Goal: Task Accomplishment & Management: Manage account settings

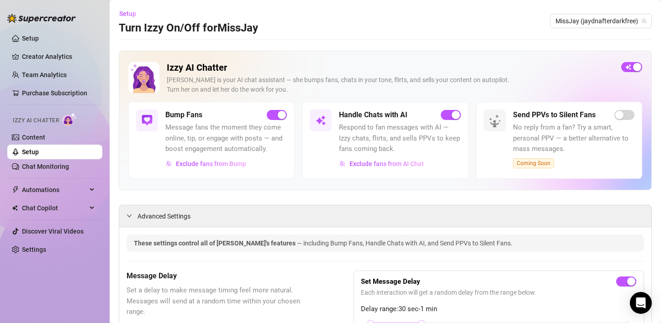
click at [32, 21] on img at bounding box center [41, 18] width 69 height 9
click at [37, 59] on link "Creator Analytics" at bounding box center [58, 56] width 73 height 15
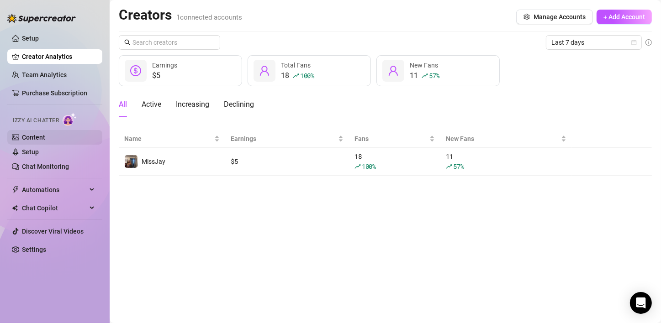
click at [40, 138] on link "Content" at bounding box center [33, 137] width 23 height 7
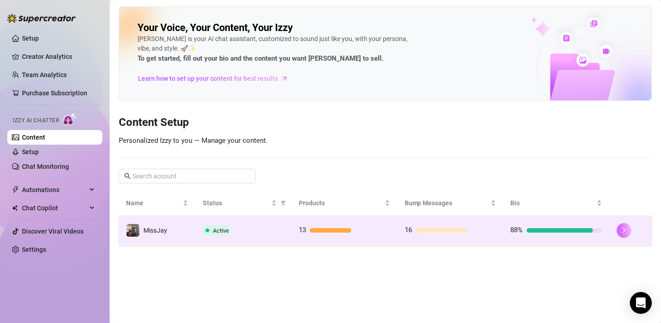
click at [618, 228] on button "button" at bounding box center [624, 230] width 15 height 15
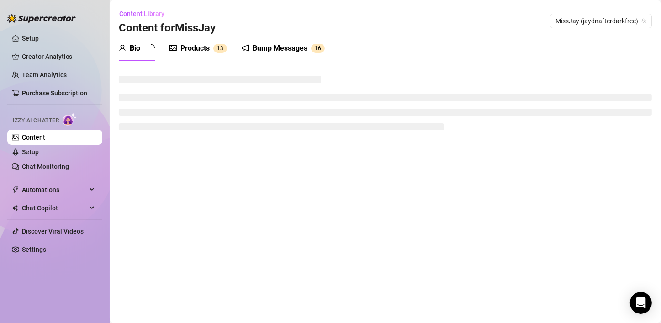
click at [189, 47] on div "Products 1 3" at bounding box center [199, 48] width 58 height 11
click at [198, 50] on div "Products" at bounding box center [194, 48] width 29 height 11
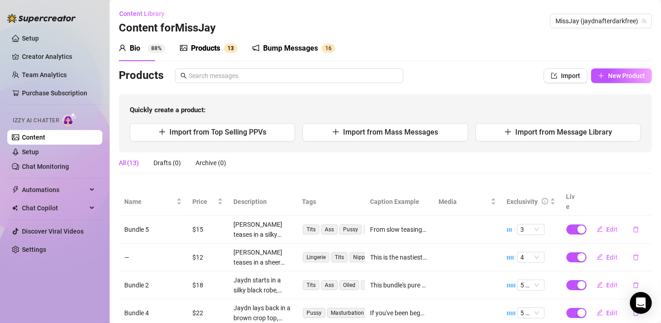
click at [198, 50] on div "Products" at bounding box center [205, 48] width 29 height 11
click at [598, 75] on icon "plus" at bounding box center [601, 76] width 6 height 6
type textarea "Type your message here..."
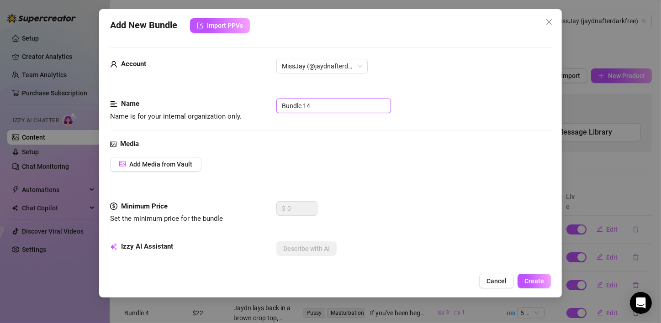
drag, startPoint x: 337, startPoint y: 111, endPoint x: 125, endPoint y: 74, distance: 214.7
click at [151, 170] on button "Add Media from Vault" at bounding box center [155, 164] width 91 height 15
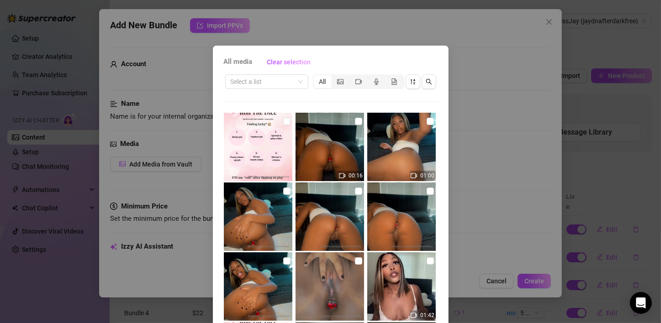
scroll to position [91, 0]
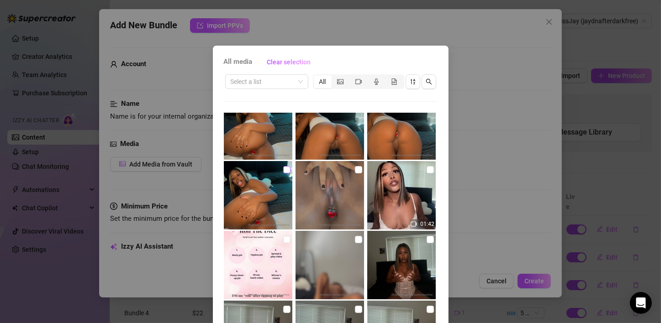
click at [283, 171] on input "checkbox" at bounding box center [286, 169] width 7 height 7
checkbox input "true"
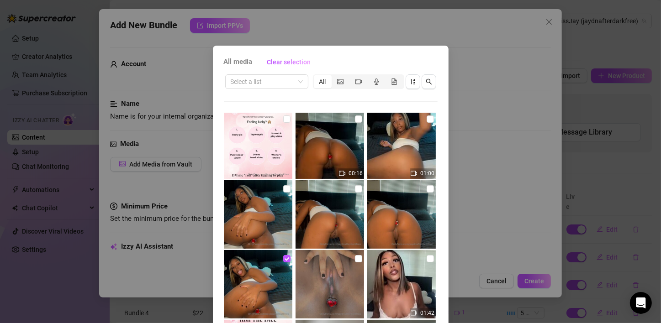
scroll to position [0, 0]
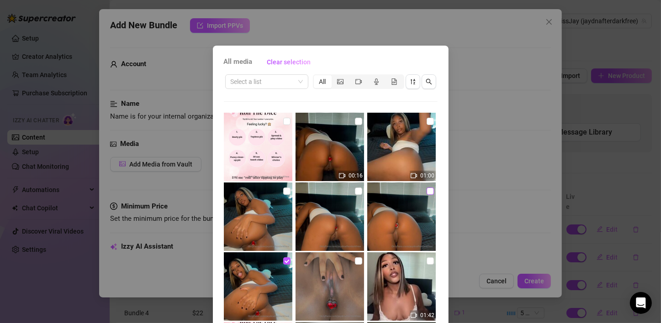
click at [427, 195] on label at bounding box center [430, 191] width 7 height 10
click at [427, 195] on input "checkbox" at bounding box center [430, 191] width 7 height 7
checkbox input "true"
click at [355, 189] on input "checkbox" at bounding box center [358, 191] width 7 height 7
checkbox input "true"
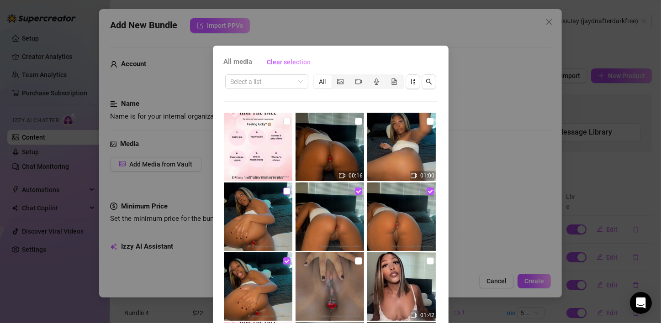
click at [283, 191] on input "checkbox" at bounding box center [286, 191] width 7 height 7
checkbox input "true"
drag, startPoint x: 422, startPoint y: 119, endPoint x: 376, endPoint y: 122, distance: 45.3
click at [427, 119] on input "checkbox" at bounding box center [430, 121] width 7 height 7
checkbox input "true"
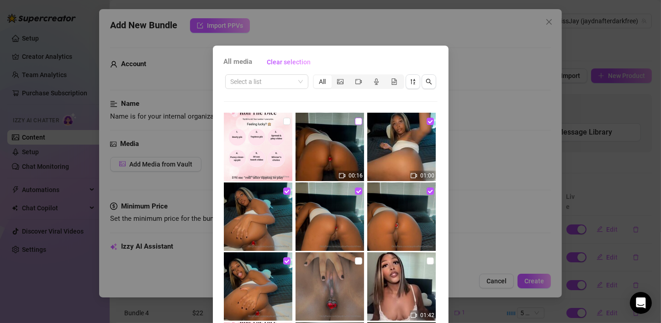
click at [355, 123] on input "checkbox" at bounding box center [358, 121] width 7 height 7
checkbox input "true"
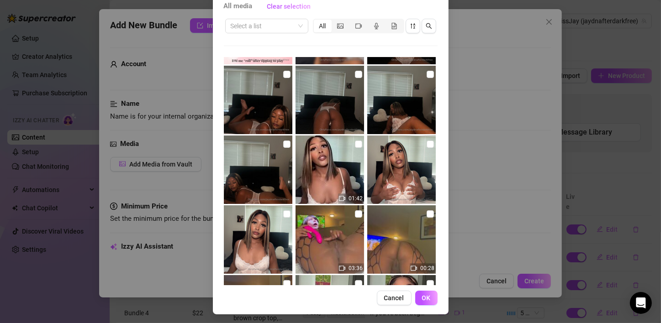
scroll to position [58, 0]
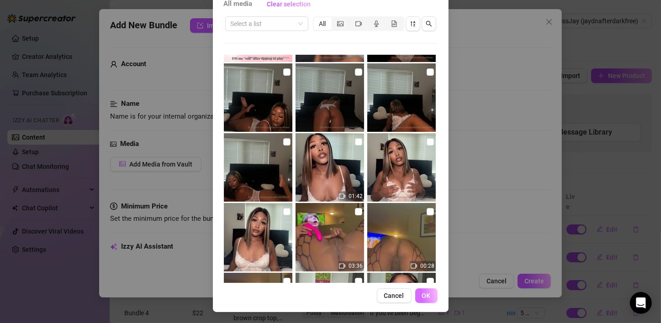
click at [416, 301] on button "OK" at bounding box center [426, 296] width 22 height 15
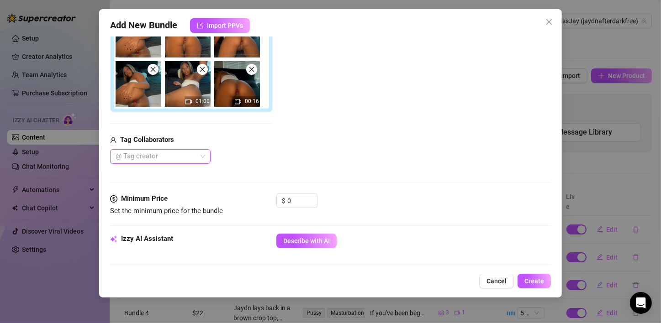
scroll to position [237, 0]
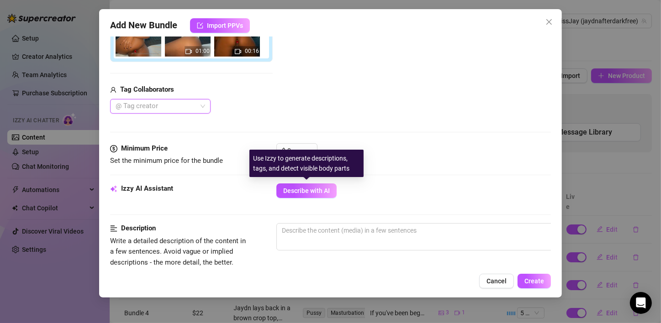
click at [299, 154] on div "Use Izzy to generate descriptions, tags, and detect visible body parts" at bounding box center [306, 163] width 114 height 27
click at [296, 149] on input "0" at bounding box center [302, 151] width 30 height 14
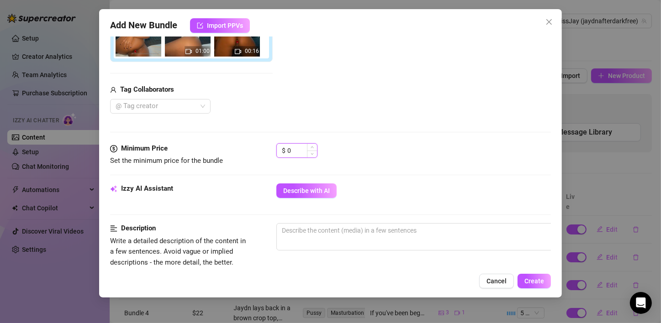
click at [296, 149] on input "0" at bounding box center [302, 151] width 30 height 14
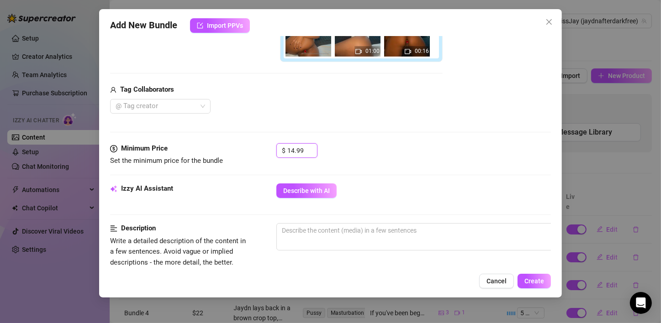
type input "14.99"
click at [343, 128] on div "Media Add Media from Vault Free preview Pay to view 01:00 00:16 Tag Collaborato…" at bounding box center [330, 22] width 441 height 241
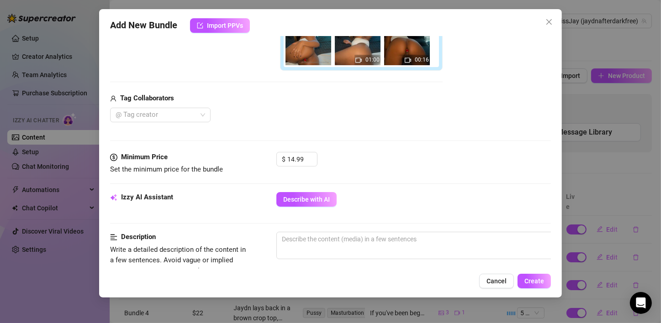
scroll to position [100, 0]
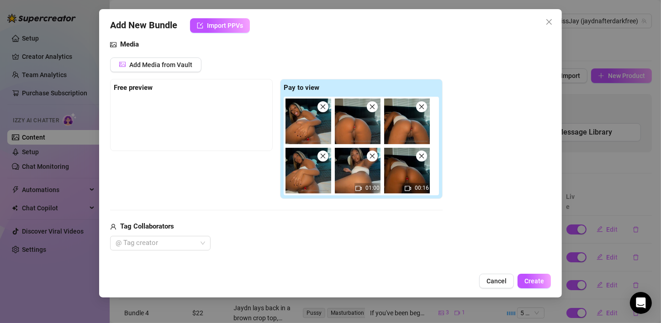
click at [303, 125] on img at bounding box center [309, 122] width 46 height 46
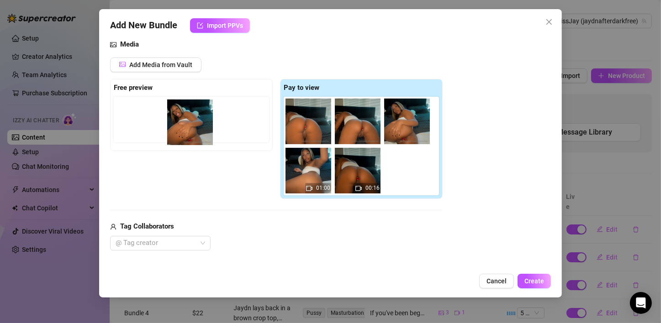
drag, startPoint x: 299, startPoint y: 125, endPoint x: 182, endPoint y: 127, distance: 116.5
click at [182, 127] on div "Free preview Pay to view 01:00 00:16" at bounding box center [276, 139] width 333 height 121
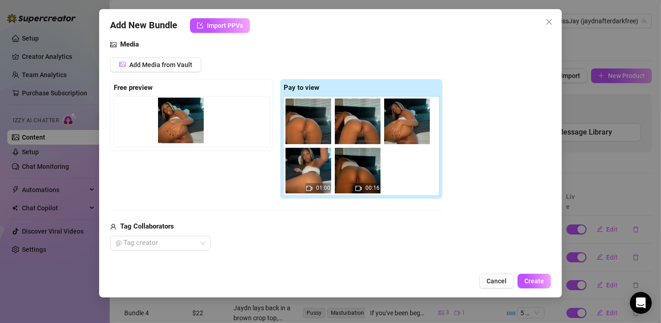
drag, startPoint x: 303, startPoint y: 131, endPoint x: 173, endPoint y: 132, distance: 129.8
click at [173, 132] on div "Free preview Pay to view 01:00 00:16" at bounding box center [276, 139] width 333 height 121
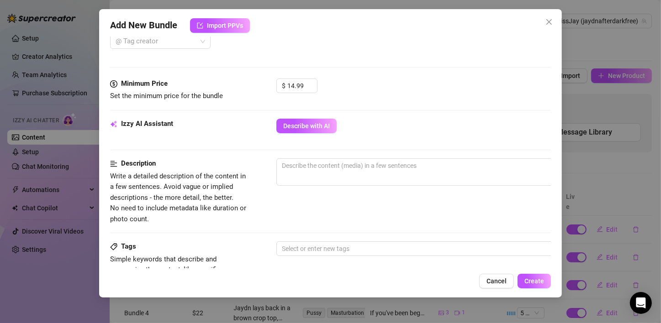
scroll to position [328, 0]
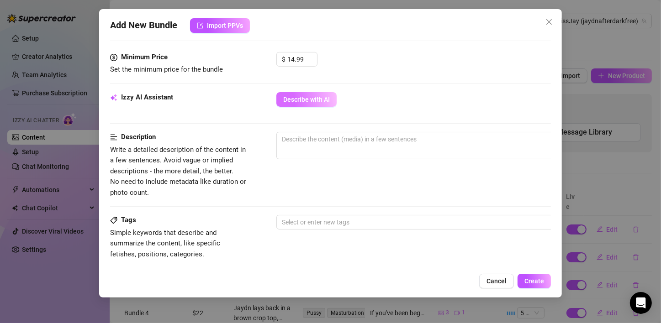
click at [315, 102] on span "Describe with AI" at bounding box center [306, 99] width 47 height 7
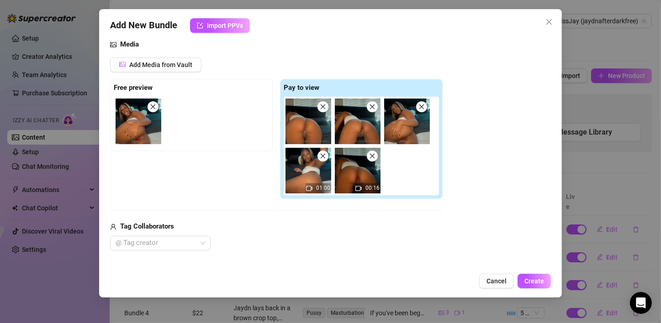
scroll to position [54, 0]
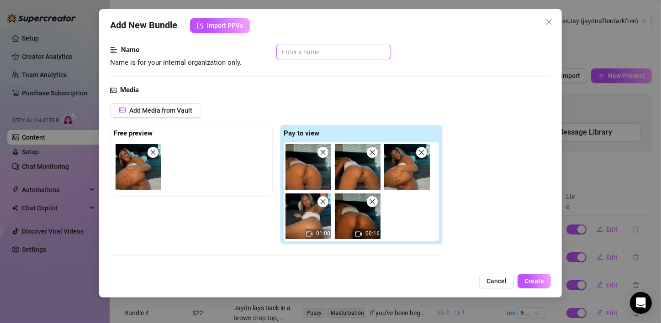
click at [291, 53] on input "text" at bounding box center [333, 52] width 115 height 15
type input "Plug &"
type textarea "Jaydn"
type textarea "Jaydn is"
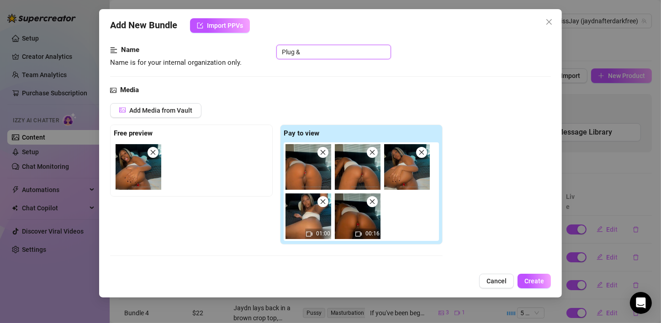
type textarea "Jaydn is"
type textarea "Jaydn is on"
type textarea "Jaydn is on all"
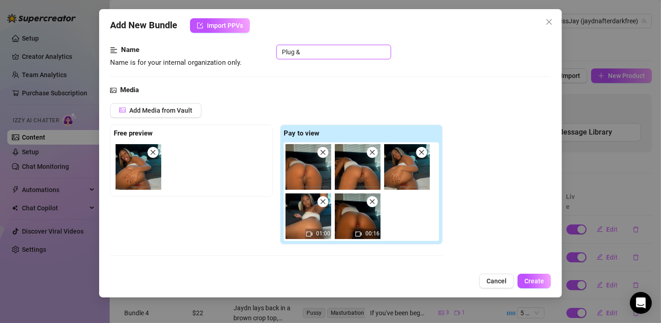
type input "Plug &"
type textarea "Jaydn is on all fours"
type textarea "Jaydn is on all fours in"
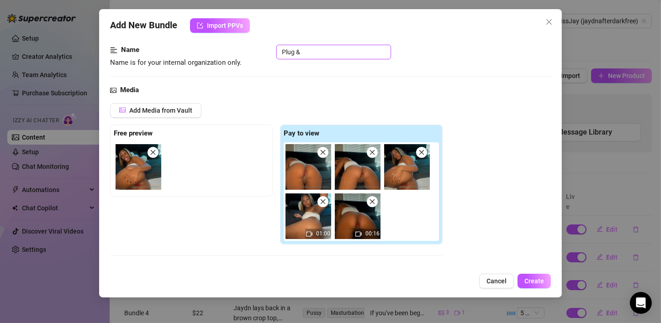
type input "Plug & P"
type textarea "Jaydn is on all fours in bed"
type textarea "Jaydn is on all fours in bed wearing"
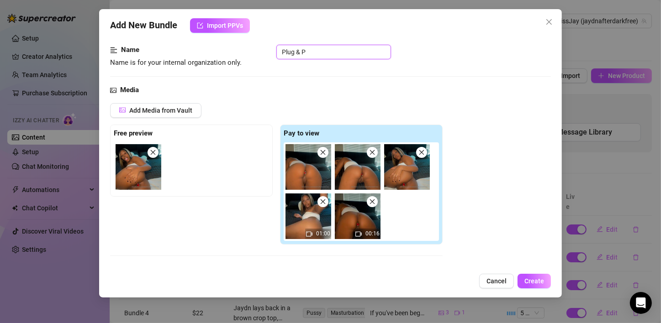
type input "Plug & Pl"
type textarea "Jaydn is on all fours in bed wearing a"
type input "Plug & Pla"
type textarea "Jaydn is on all fours in bed wearing a white"
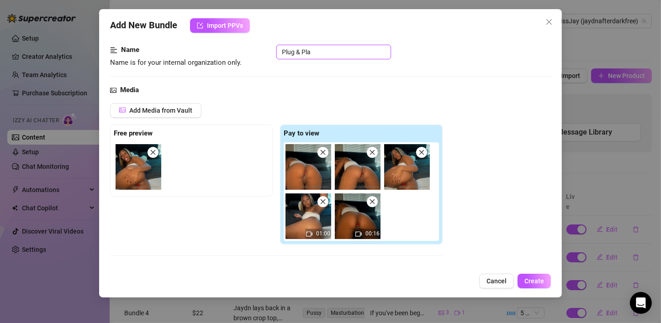
type textarea "Jaydn is on all fours in bed wearing a white"
type input "Plug & Play"
type textarea "Jaydn is on all fours in bed wearing a white crop"
type textarea "Jaydn is on all fours in bed wearing a white crop top"
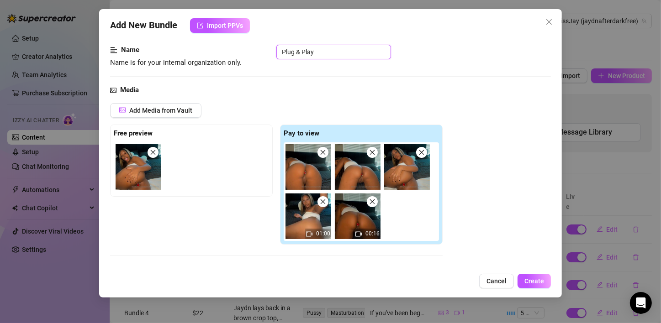
type textarea "Jaydn is on all fours in bed wearing a white crop top"
type textarea "Jaydn is on all fours in bed wearing a white crop top and"
type textarea "Jaydn is on all fours in bed wearing a white crop top and no"
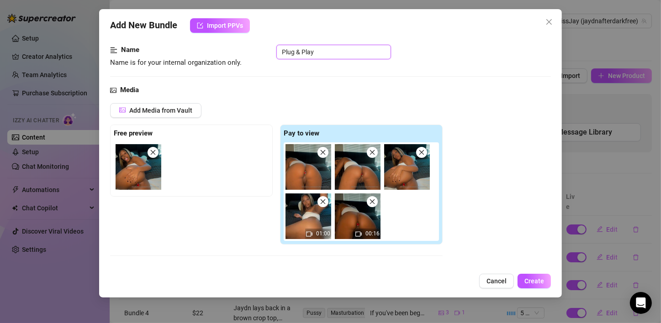
type textarea "Jaydn is on all fours in bed wearing a white crop top and no bottoms,"
type textarea "Jaydn is on all fours in bed wearing a white crop top and no bottoms, showing"
type textarea "Jaydn is on all fours in bed wearing a white crop top and no bottoms, showing o…"
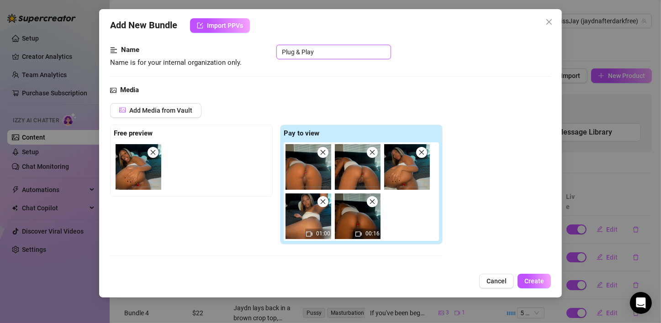
type textarea "Jaydn is on all fours in bed wearing a white crop top and no bottoms, showing o…"
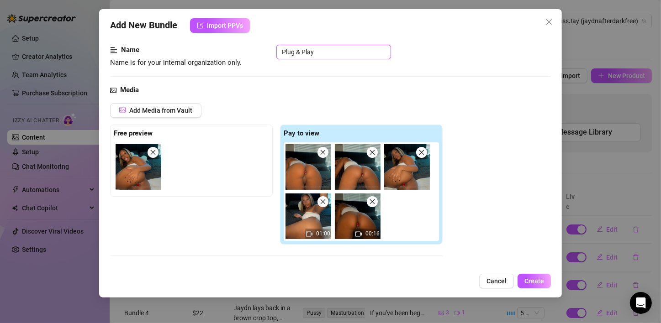
type textarea "Jaydn is on all fours in bed wearing a white crop top and no bottoms, showing o…"
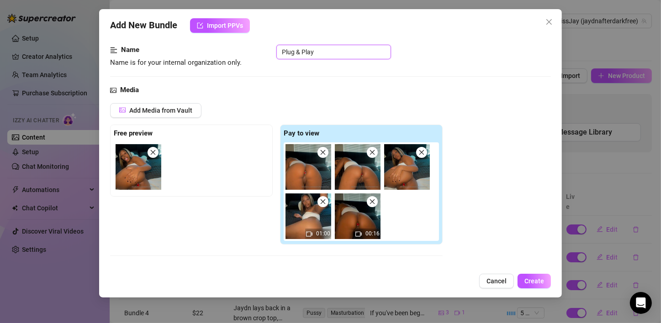
type textarea "Jaydn is on all fours in bed wearing a white crop top and no bottoms, showing o…"
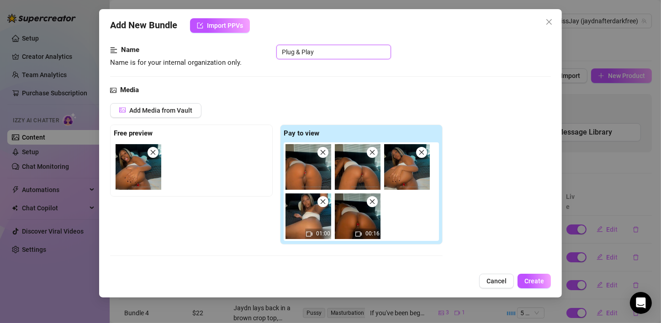
type textarea "Jaydn is on all fours in bed wearing a white crop top and no bottoms, showing o…"
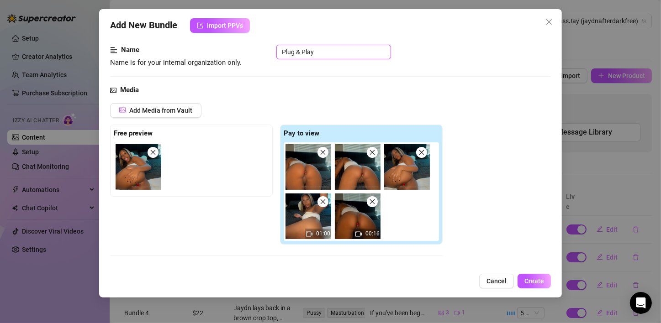
type textarea "Jaydn is on all fours in bed wearing a white crop top and no bottoms, showing o…"
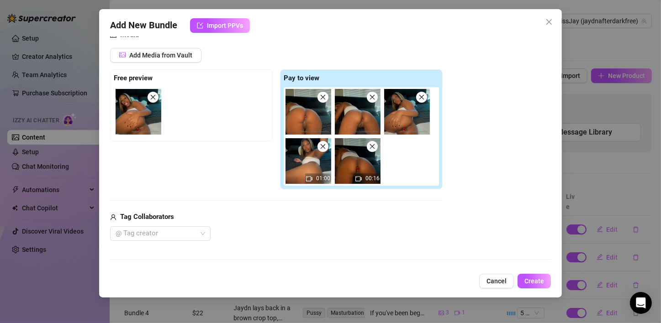
type textarea "Jaydn is on all fours in bed wearing a white crop top and no bottoms, showing o…"
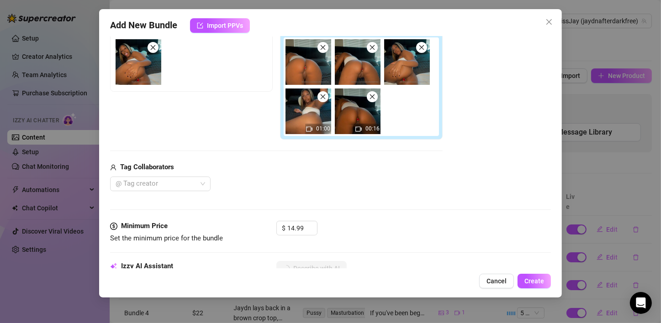
type textarea "Jaydn is on all fours in bed wearing a white crop top and no bottoms, showing o…"
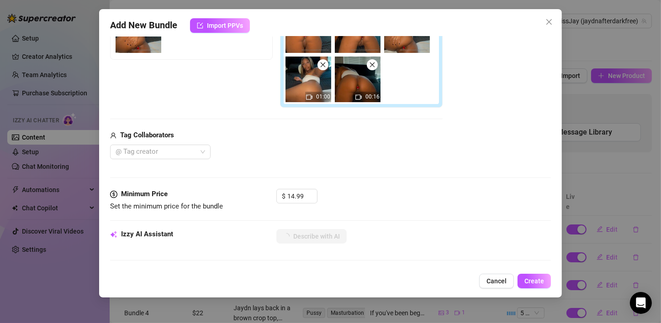
type textarea "Jaydn is on all fours in bed wearing a white crop top and no bottoms, showing o…"
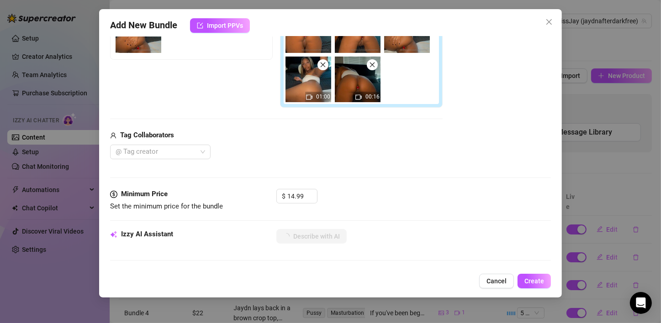
type textarea "Jaydn is on all fours in bed wearing a white crop top and no bottoms, showing o…"
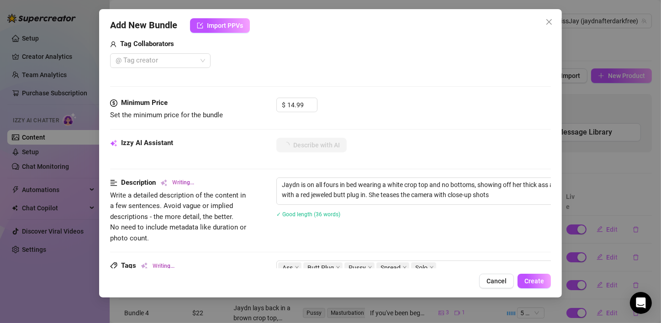
type textarea "Jaydn is on all fours in bed wearing a white crop top and no bottoms, showing o…"
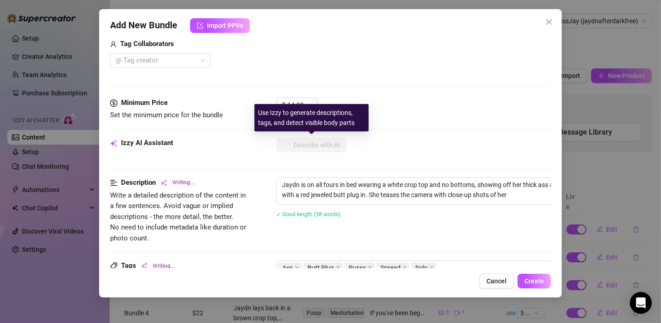
type textarea "Jaydn is on all fours in bed wearing a white crop top and no bottoms, showing o…"
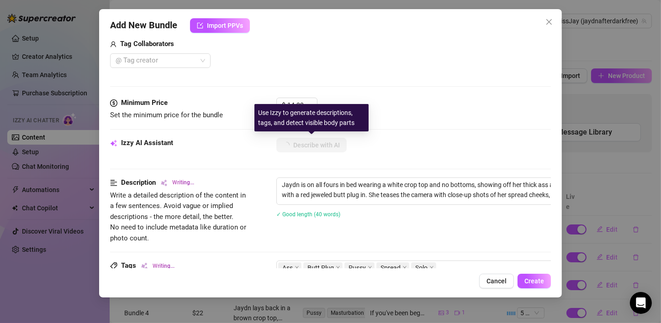
type textarea "Jaydn is on all fours in bed wearing a white crop top and no bottoms, showing o…"
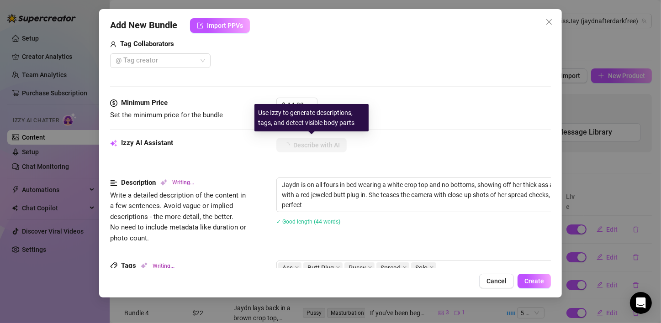
type textarea "Jaydn is on all fours in bed wearing a white crop top and no bottoms, showing o…"
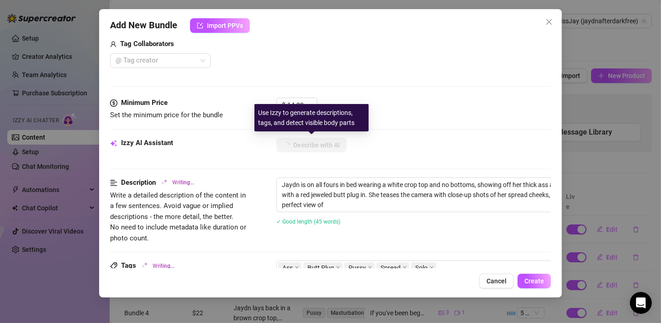
type textarea "Jaydn is on all fours in bed wearing a white crop top and no bottoms, showing o…"
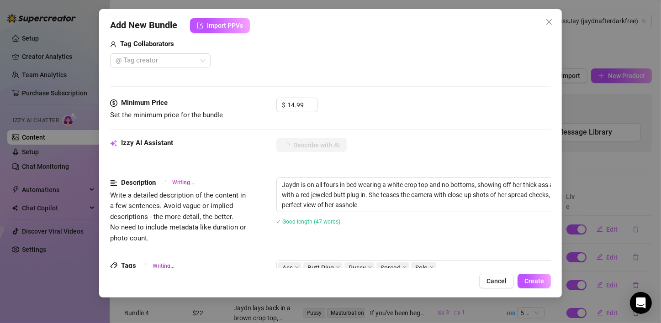
type textarea "Jaydn is on all fours in bed wearing a white crop top and no bottoms, showing o…"
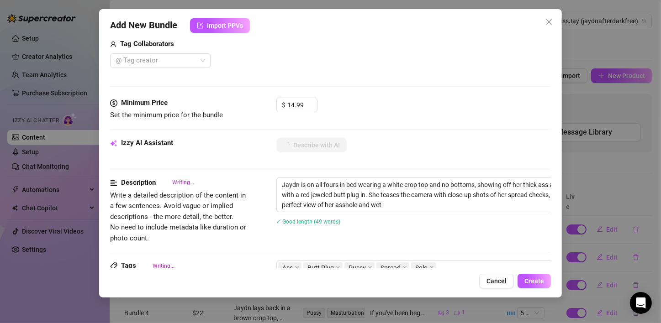
type textarea "Jaydn is on all fours in bed wearing a white crop top and no bottoms, showing o…"
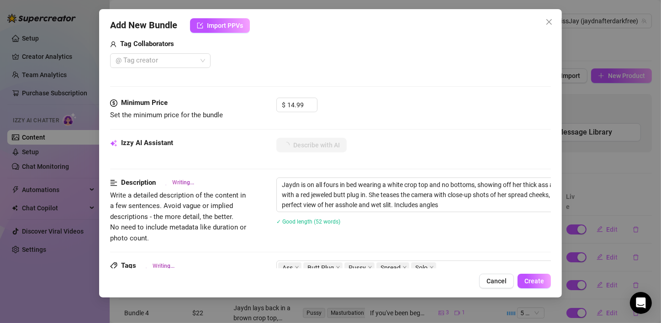
type textarea "Jaydn is on all fours in bed wearing a white crop top and no bottoms, showing o…"
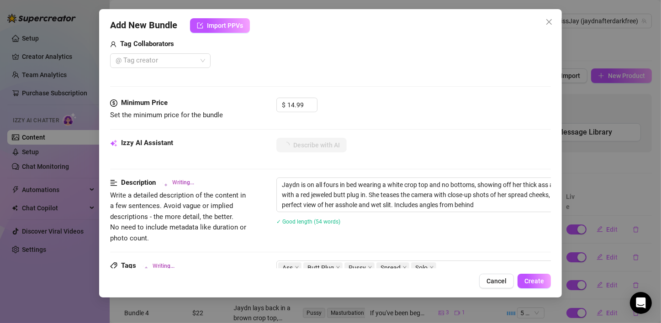
type textarea "Jaydn is on all fours in bed wearing a white crop top and no bottoms, showing o…"
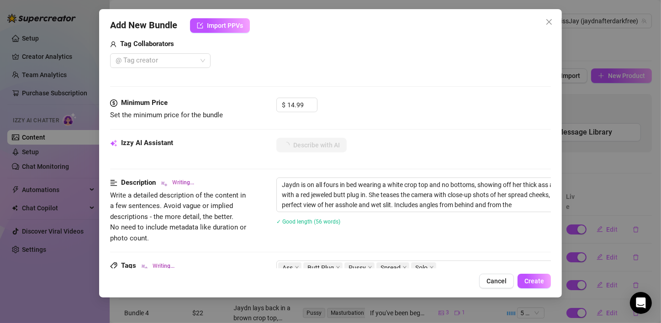
type textarea "Jaydn is on all fours in bed wearing a white crop top and no bottoms, showing o…"
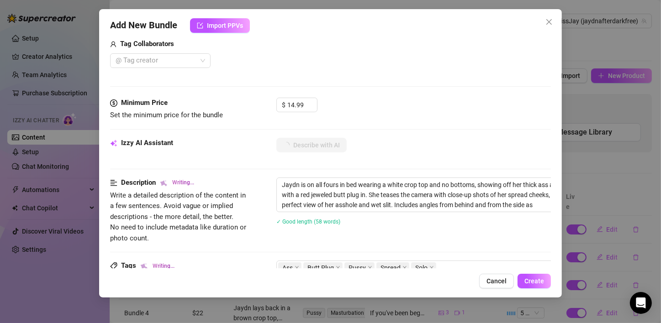
type textarea "Jaydn is on all fours in bed wearing a white crop top and no bottoms, showing o…"
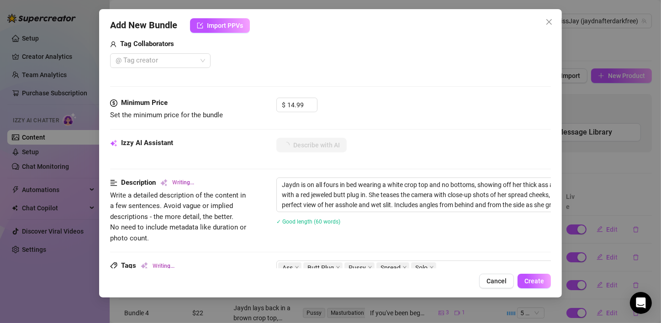
type textarea "Jaydn is on all fours in bed wearing a white crop top and no bottoms, showing o…"
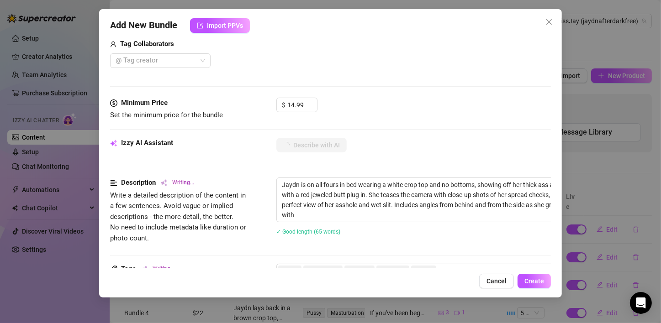
type textarea "Jaydn is on all fours in bed wearing a white crop top and no bottoms, showing o…"
type input "Plug & Play"
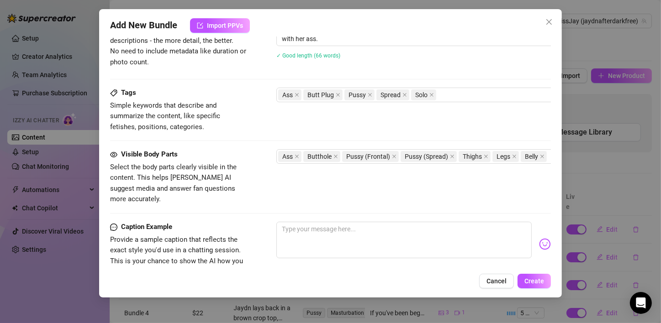
scroll to position [465, 0]
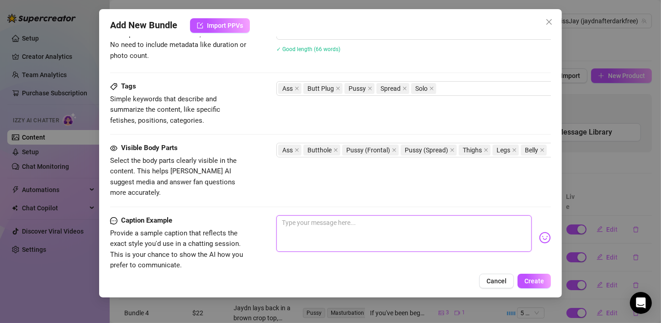
click at [304, 220] on textarea at bounding box center [403, 234] width 255 height 37
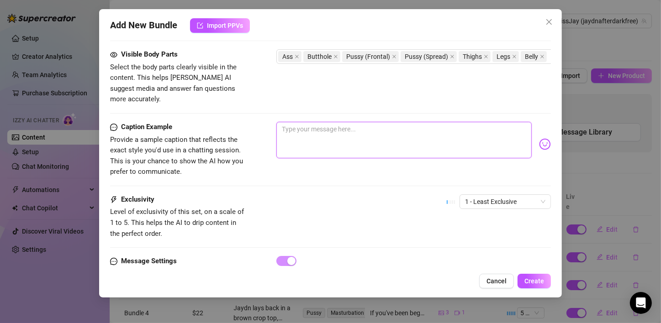
scroll to position [592, 0]
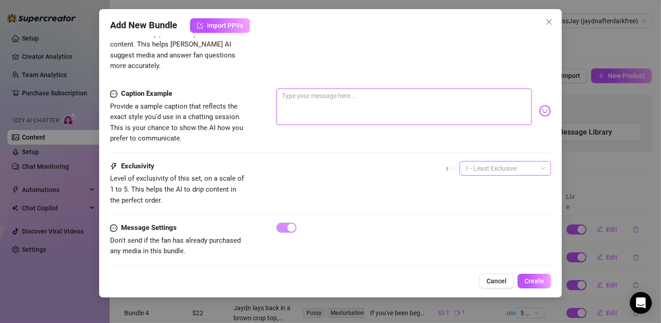
click at [515, 162] on span "1 - Least Exclusive" at bounding box center [505, 169] width 80 height 14
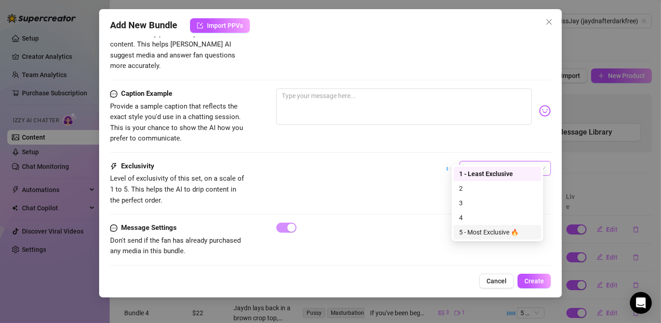
click at [496, 232] on div "5 - Most Exclusive 🔥" at bounding box center [497, 233] width 77 height 10
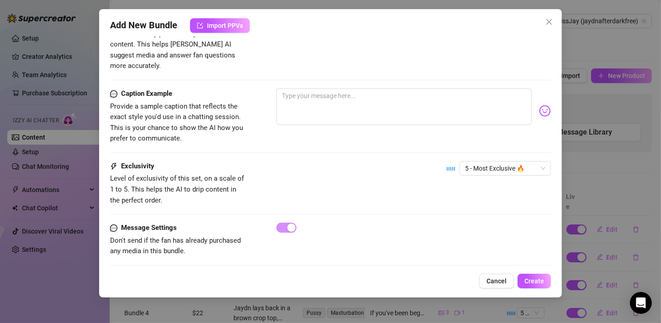
click at [383, 214] on div at bounding box center [330, 214] width 441 height 0
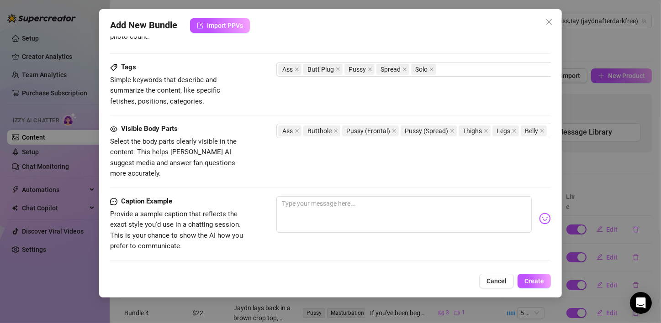
scroll to position [455, 0]
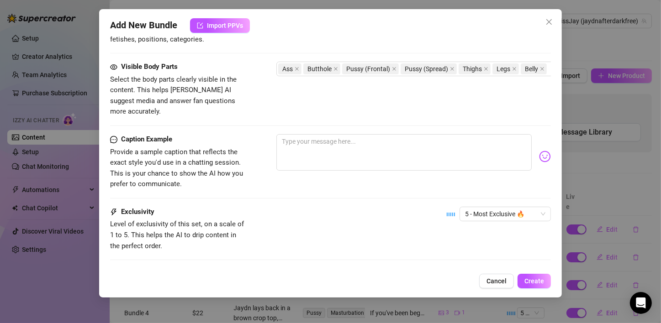
click at [369, 162] on div at bounding box center [413, 156] width 275 height 45
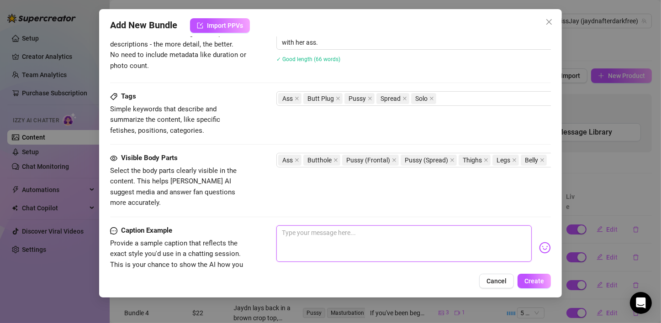
click at [318, 234] on textarea at bounding box center [403, 244] width 255 height 37
type textarea "S"
type textarea "Sh"
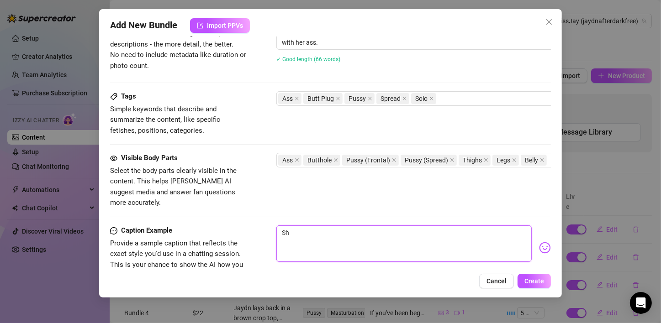
type textarea "Shi"
type textarea "Shin"
type textarea "Shiny"
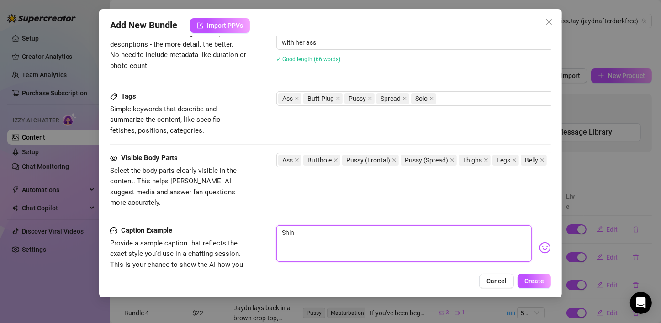
type textarea "Shiny"
type textarea "Shiny l"
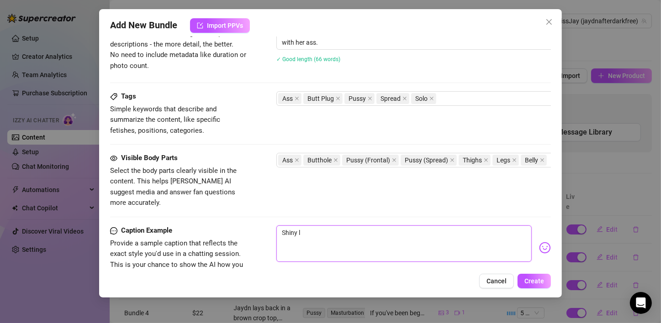
type textarea "Shiny le"
type textarea "Shiny l"
type textarea "[PERSON_NAME]"
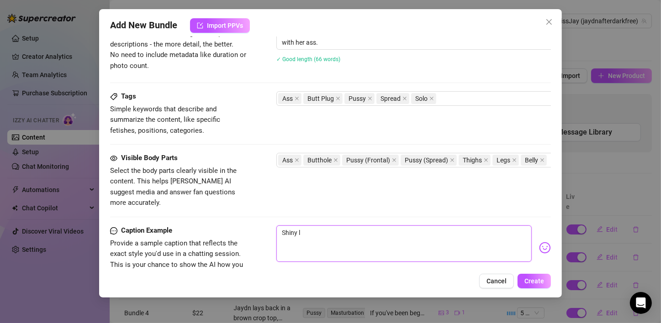
type textarea "[PERSON_NAME]"
type textarea "Shiny lit"
type textarea "Shiny litt"
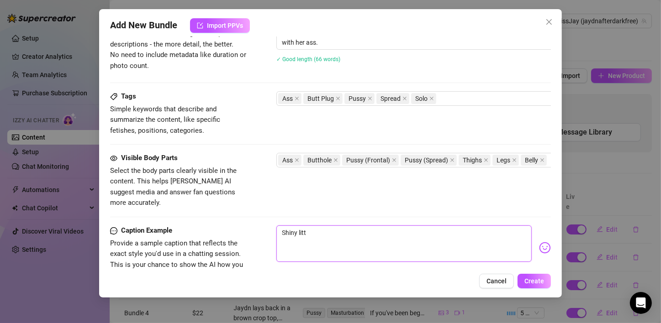
type textarea "Shiny littl"
type textarea "Shiny little"
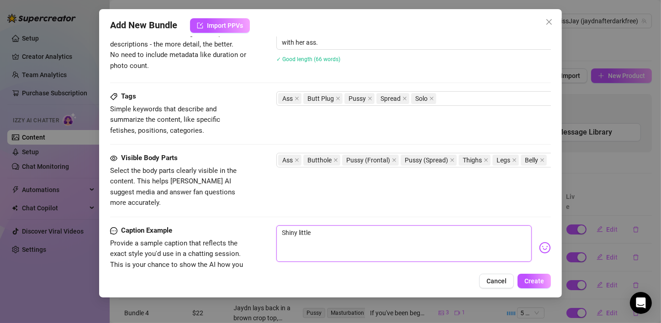
type textarea "Shiny little"
type textarea "Shiny little o"
type textarea "Shiny little ob"
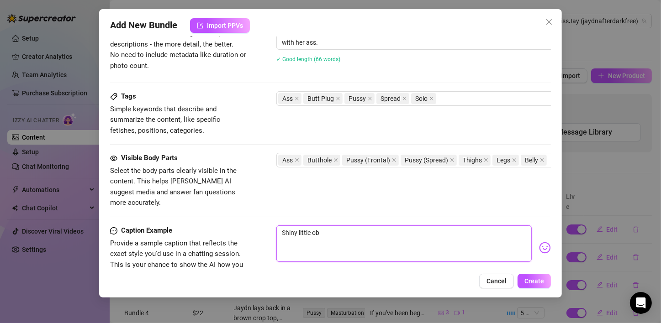
type textarea "Shiny little obj"
type textarea "Shiny little obje"
type textarea "Shiny little objec"
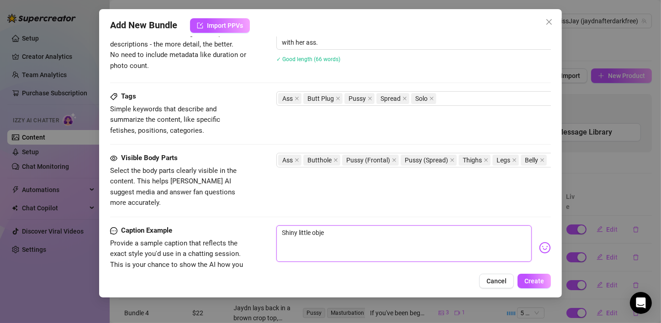
type textarea "Shiny little objec"
type textarea "Shiny little object"
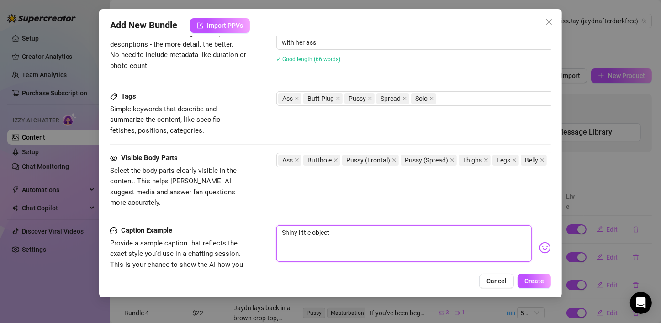
type textarea "Shiny little object b"
type textarea "Shiny little object be"
type textarea "Shiny little object bet"
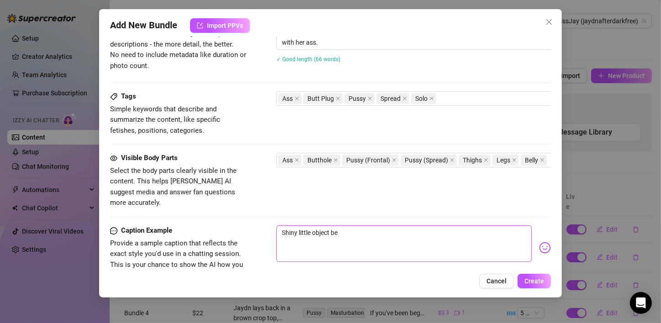
type textarea "Shiny little object bet"
type textarea "Shiny little object betw"
click at [539, 242] on img at bounding box center [545, 248] width 12 height 12
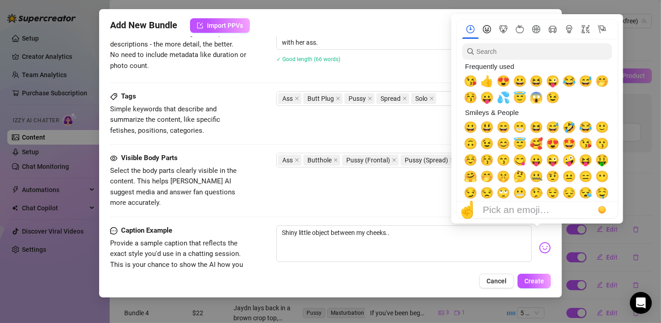
click at [488, 33] on icon "Smileys & People" at bounding box center [487, 29] width 8 height 8
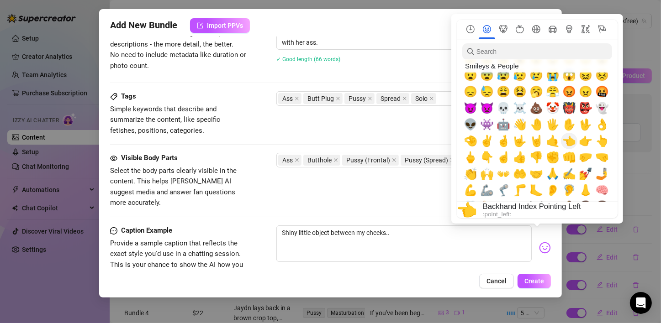
scroll to position [138, 0]
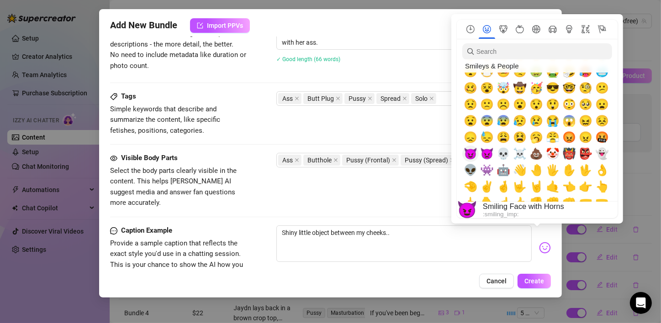
click at [466, 150] on span "😈" at bounding box center [471, 154] width 14 height 13
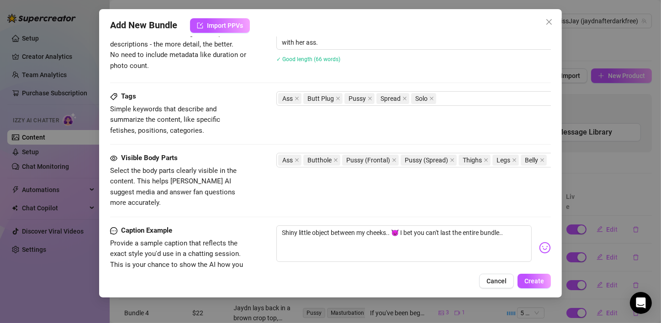
click at [539, 242] on img at bounding box center [545, 248] width 12 height 12
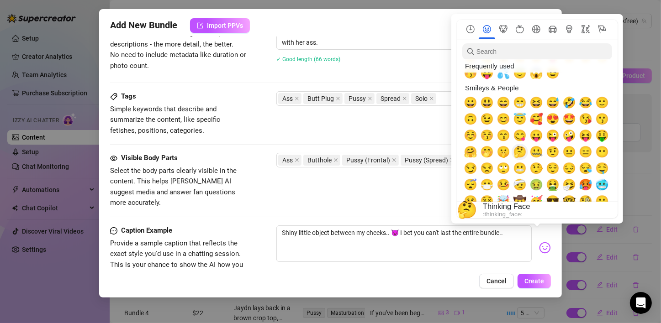
scroll to position [0, 0]
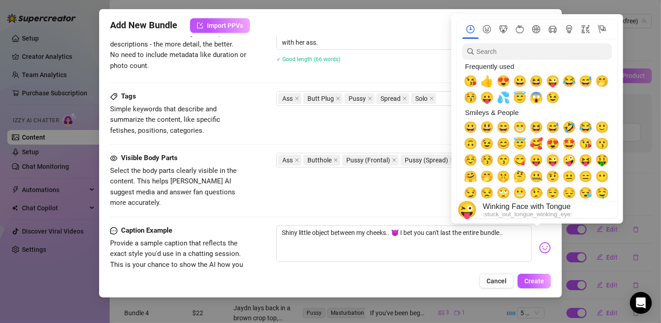
click at [550, 164] on span "😜" at bounding box center [553, 160] width 14 height 13
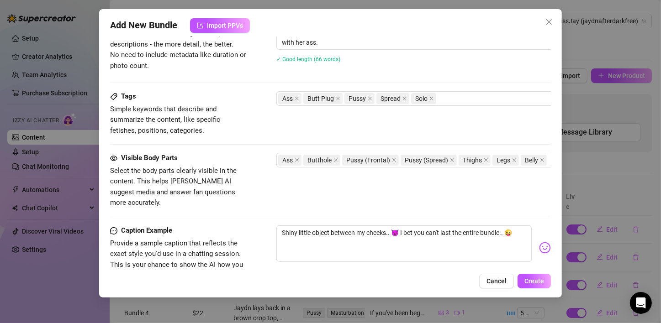
click at [424, 189] on div "Visible Body Parts Select the body parts clearly visible in the content. This h…" at bounding box center [330, 181] width 441 height 56
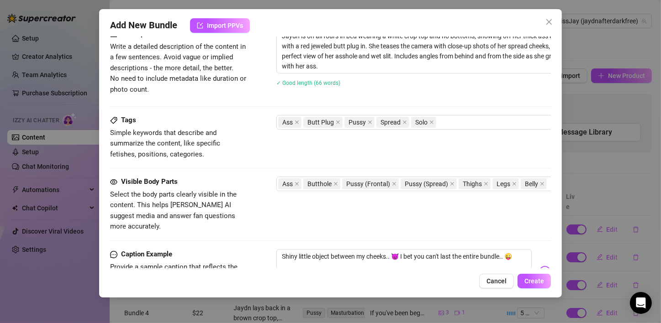
scroll to position [501, 0]
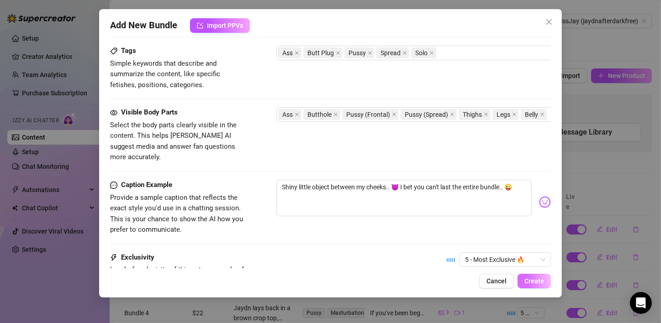
click at [526, 276] on button "Create" at bounding box center [534, 281] width 33 height 15
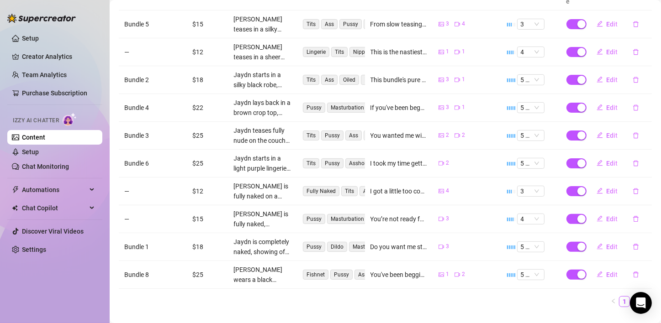
scroll to position [213, 0]
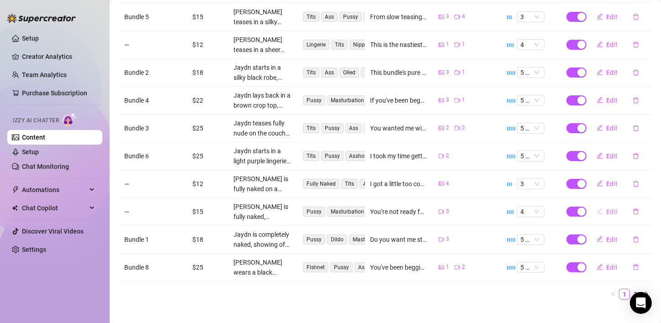
click at [607, 208] on span "Edit" at bounding box center [612, 211] width 11 height 7
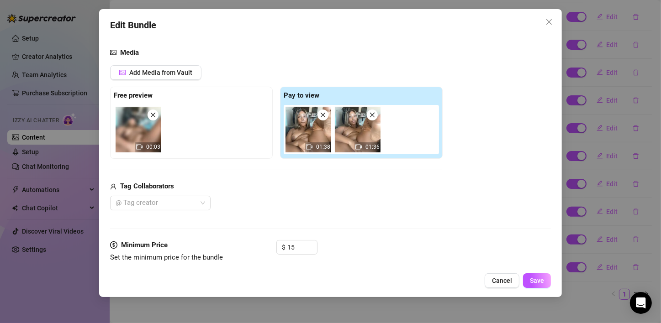
scroll to position [46, 0]
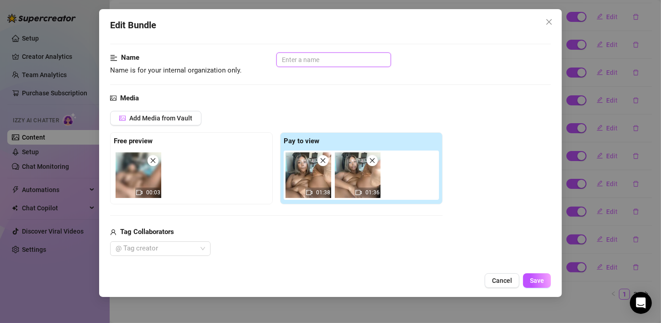
click at [329, 65] on input "text" at bounding box center [333, 60] width 115 height 15
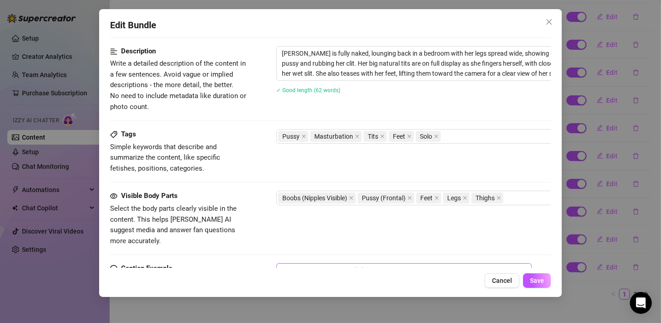
scroll to position [503, 0]
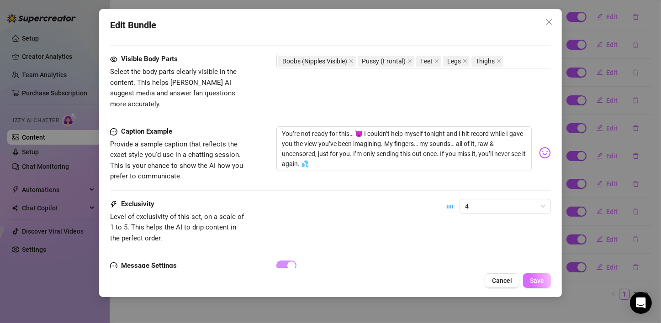
click at [542, 281] on span "Save" at bounding box center [537, 280] width 14 height 7
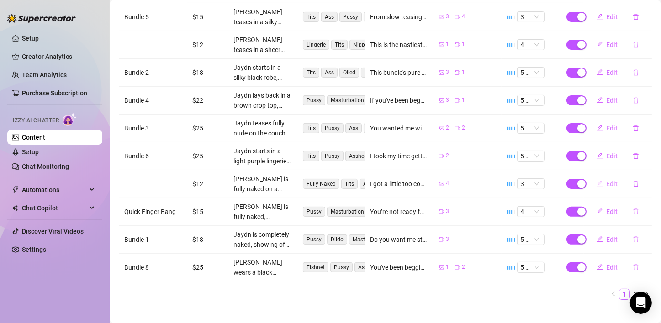
click at [608, 180] on span "Edit" at bounding box center [612, 183] width 11 height 7
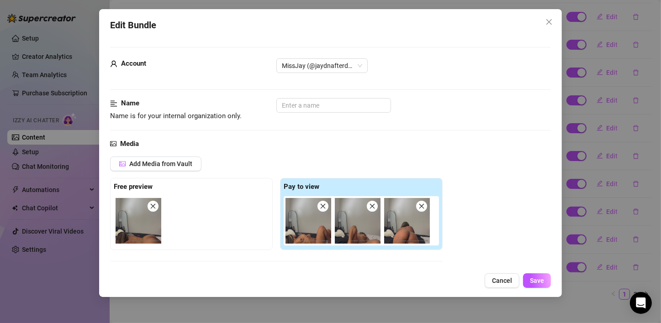
scroll to position [46, 0]
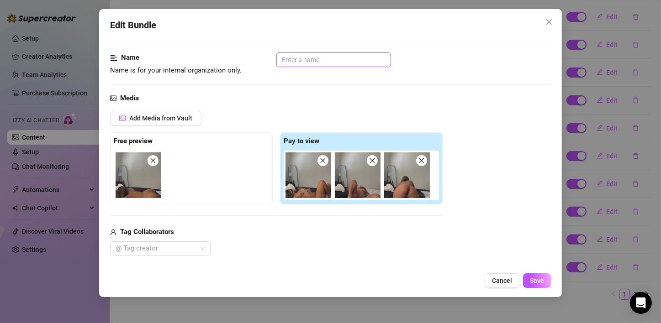
click at [299, 62] on input "text" at bounding box center [333, 60] width 115 height 15
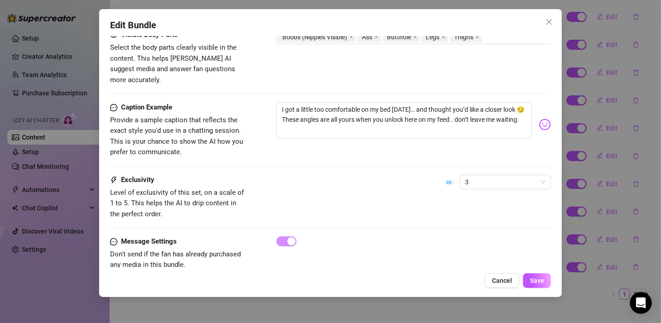
scroll to position [541, 0]
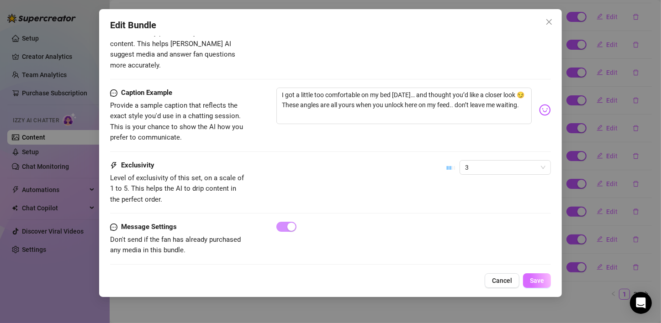
click at [541, 285] on button "Save" at bounding box center [537, 281] width 28 height 15
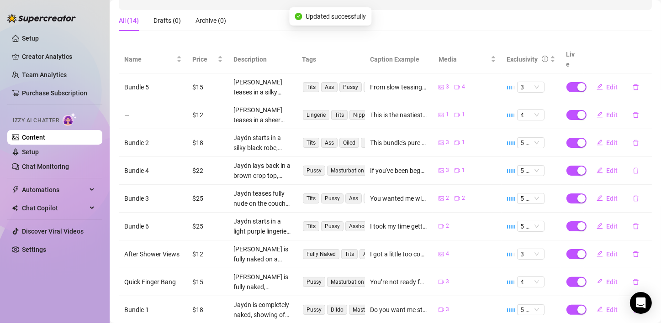
scroll to position [122, 0]
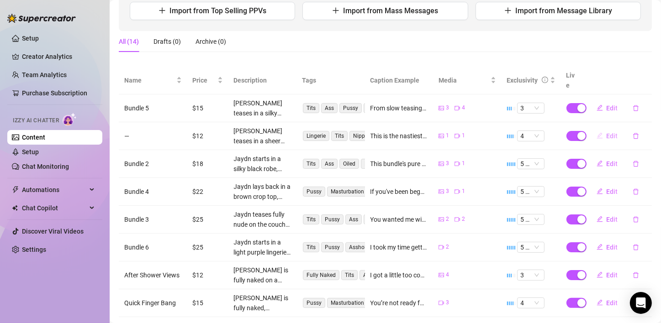
click at [607, 132] on span "Edit" at bounding box center [612, 135] width 11 height 7
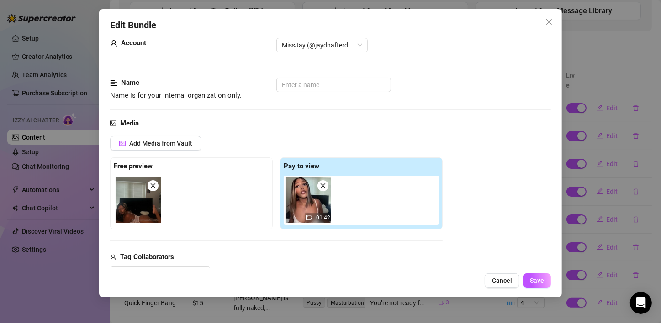
scroll to position [0, 0]
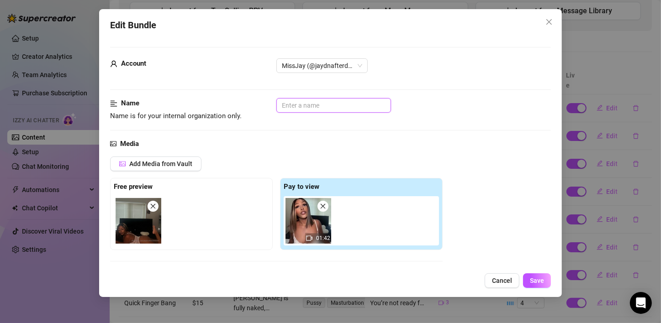
click at [313, 110] on input "text" at bounding box center [333, 105] width 115 height 15
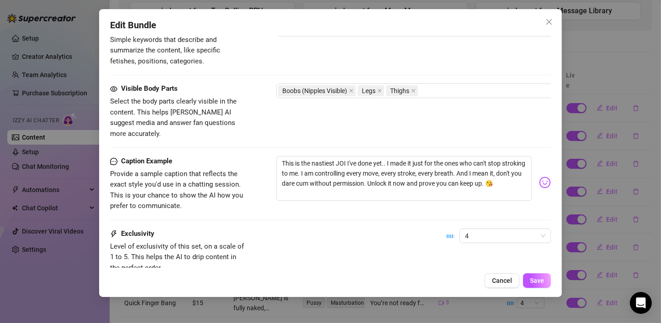
scroll to position [541, 0]
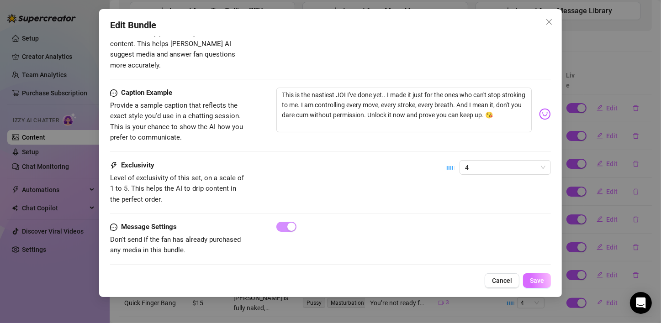
click at [531, 281] on span "Save" at bounding box center [537, 280] width 14 height 7
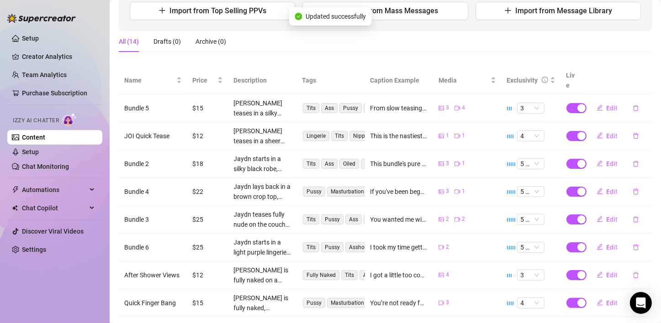
scroll to position [213, 0]
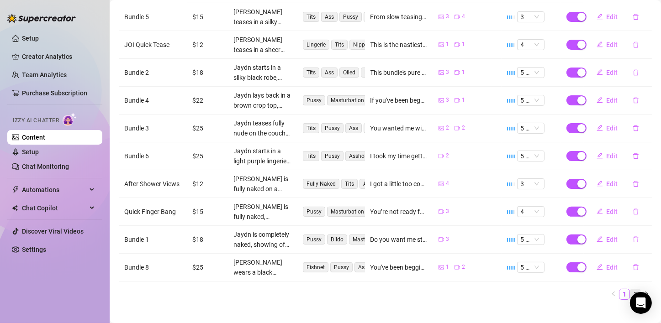
click at [631, 290] on link "2" at bounding box center [636, 295] width 10 height 10
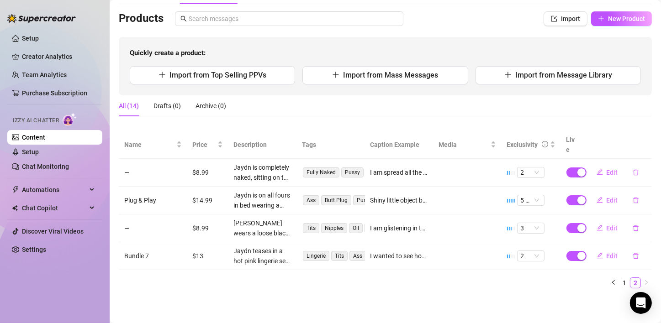
scroll to position [46, 0]
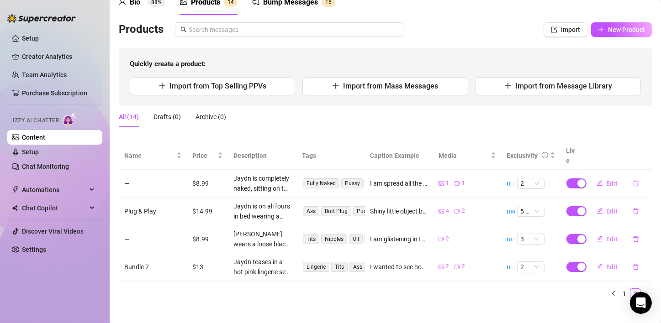
click at [456, 122] on div "All (14) Drafts (0) Archive (0)" at bounding box center [385, 116] width 533 height 21
click at [607, 180] on span "Edit" at bounding box center [612, 183] width 11 height 7
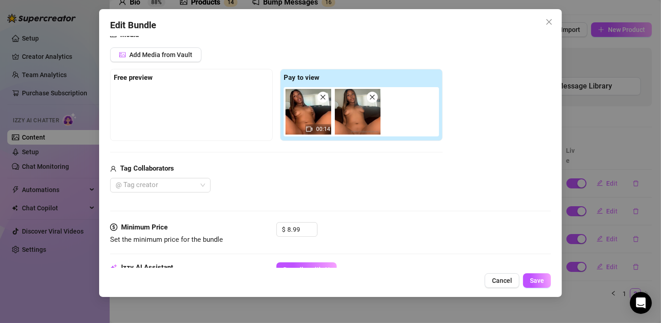
scroll to position [0, 0]
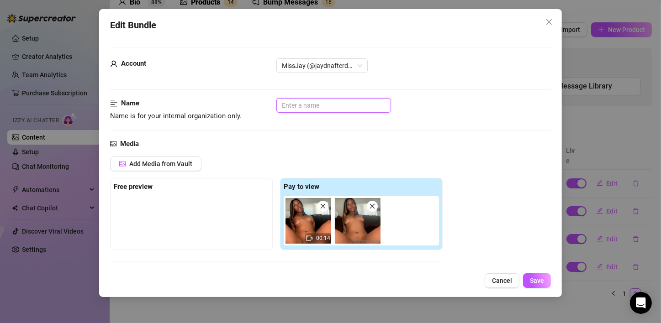
click at [296, 107] on input "text" at bounding box center [333, 105] width 115 height 15
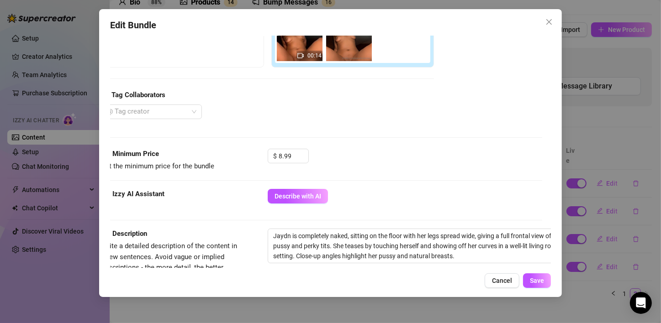
scroll to position [0, 9]
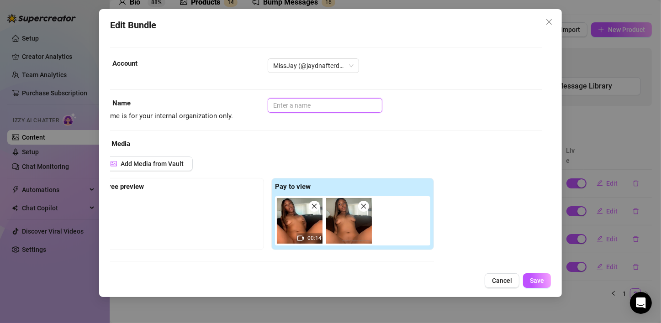
click at [291, 109] on input "text" at bounding box center [325, 105] width 115 height 15
click at [546, 280] on button "Save" at bounding box center [537, 281] width 28 height 15
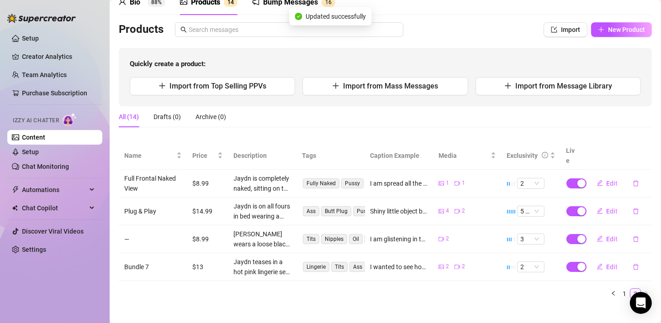
click at [469, 289] on ul "1 2" at bounding box center [385, 294] width 533 height 11
click at [607, 236] on span "Edit" at bounding box center [612, 239] width 11 height 7
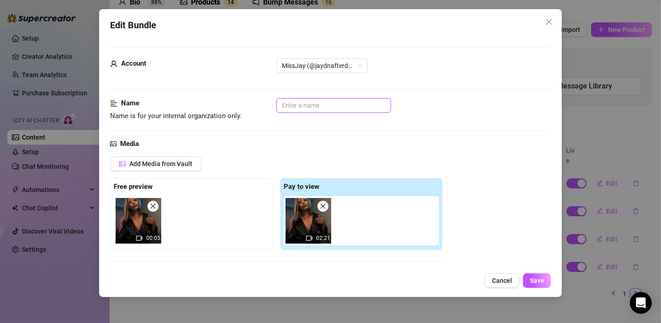
click at [345, 103] on input "text" at bounding box center [333, 105] width 115 height 15
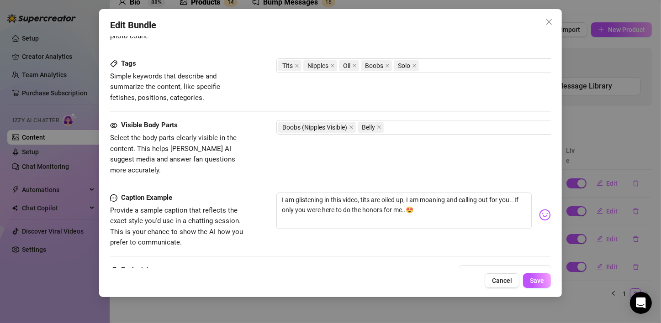
scroll to position [503, 0]
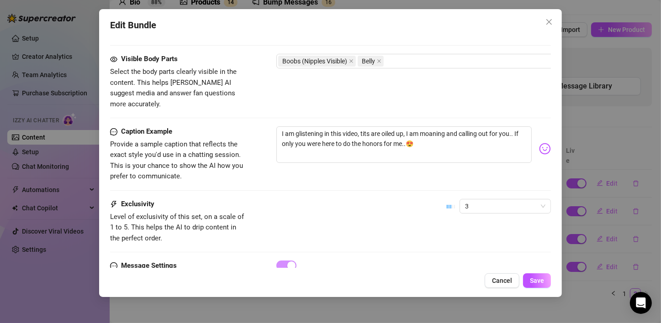
click at [552, 289] on div "Edit Bundle Account MissJay (@jaydnafterdarkfree) Name Name is for your interna…" at bounding box center [330, 153] width 463 height 288
click at [542, 281] on span "Save" at bounding box center [537, 280] width 14 height 7
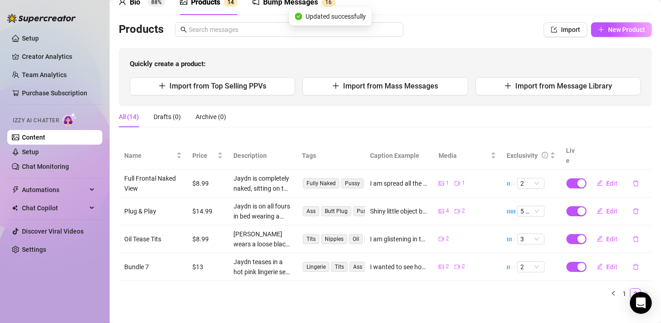
click at [377, 296] on div "Name Price Description Tags Caption Example Media Exclusivity Live Full Frontal…" at bounding box center [385, 224] width 533 height 165
click at [597, 264] on icon "edit" at bounding box center [600, 267] width 6 height 6
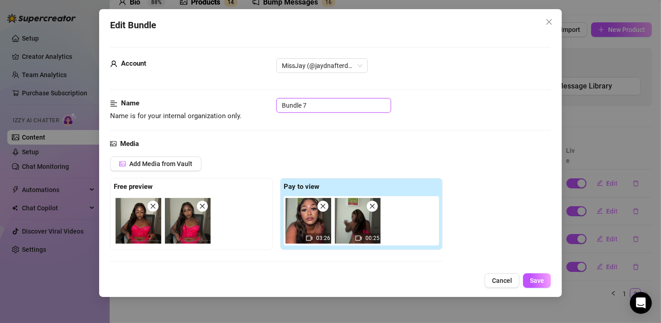
drag, startPoint x: 317, startPoint y: 103, endPoint x: 201, endPoint y: 99, distance: 116.1
click at [201, 99] on div "Name Name is for your internal organization only. Bundle 7" at bounding box center [330, 109] width 441 height 23
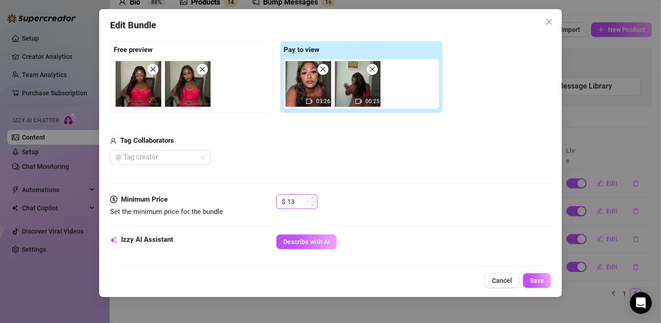
click at [307, 199] on span "Increase Value" at bounding box center [312, 198] width 10 height 7
click at [310, 204] on span "Decrease Value" at bounding box center [312, 205] width 10 height 7
click at [300, 202] on input "13" at bounding box center [302, 202] width 30 height 14
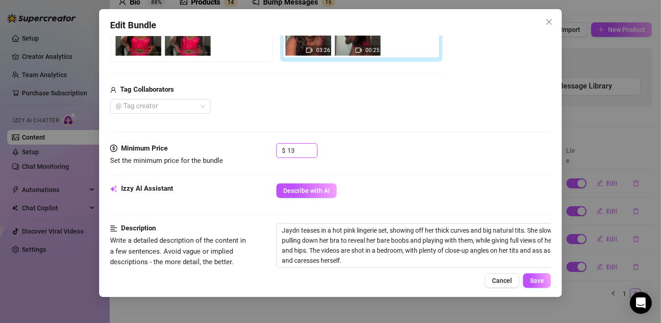
scroll to position [228, 0]
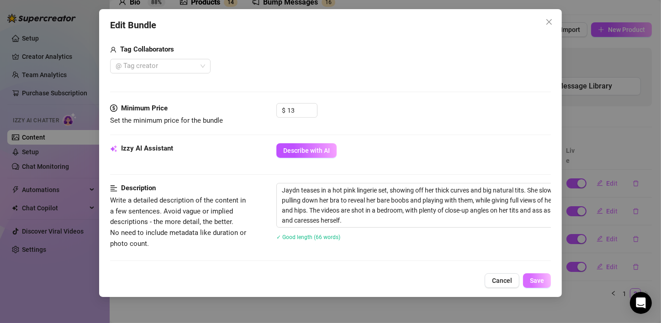
click at [537, 281] on span "Save" at bounding box center [537, 280] width 14 height 7
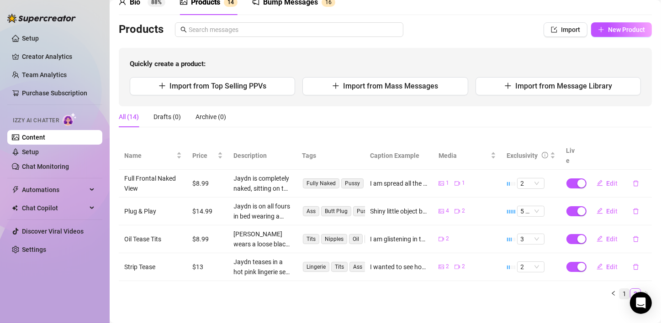
click at [620, 289] on link "1" at bounding box center [625, 294] width 10 height 10
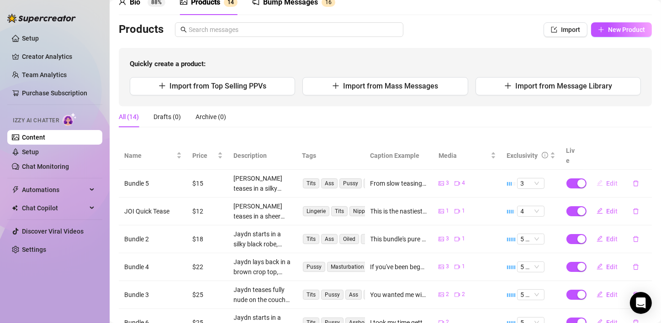
click at [599, 176] on button "Edit" at bounding box center [607, 183] width 36 height 15
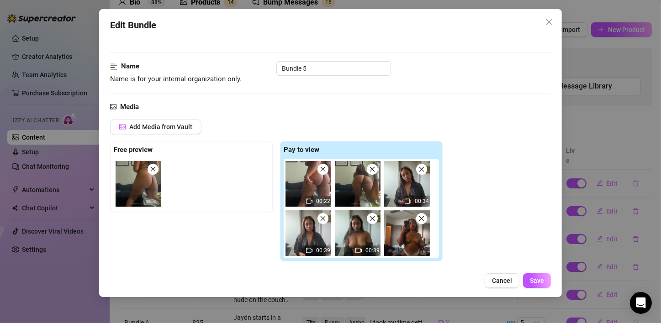
scroll to position [46, 0]
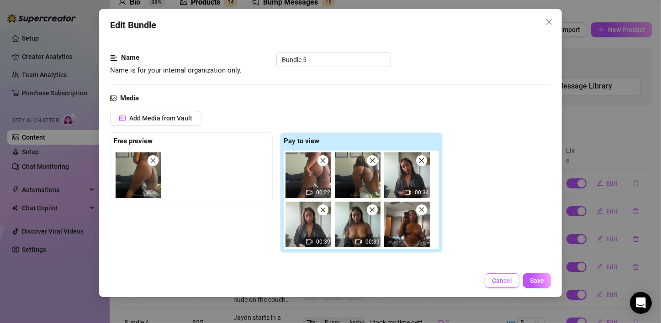
click at [506, 287] on button "Cancel" at bounding box center [502, 281] width 35 height 15
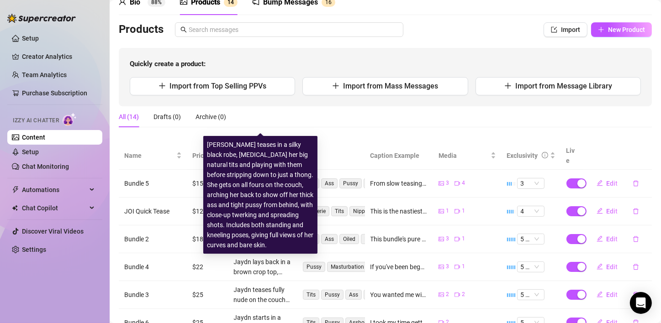
scroll to position [138, 0]
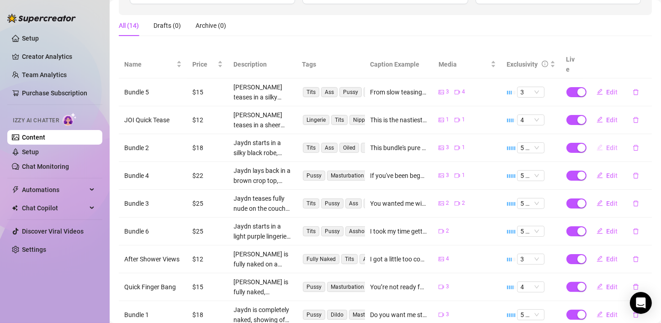
click at [607, 144] on span "Edit" at bounding box center [612, 147] width 11 height 7
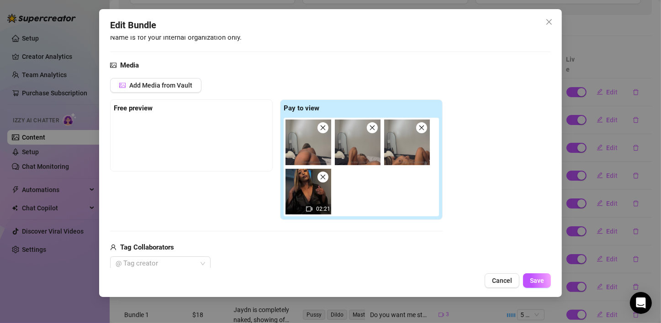
scroll to position [55, 0]
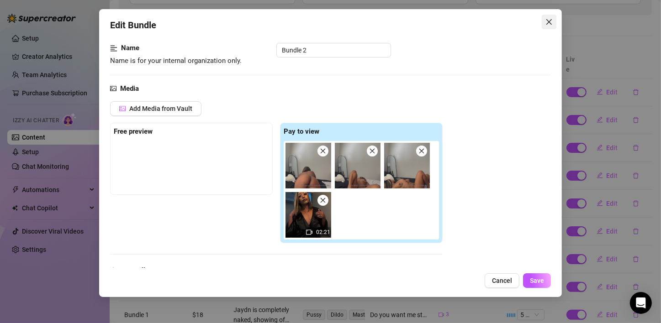
click at [546, 20] on icon "close" at bounding box center [549, 21] width 7 height 7
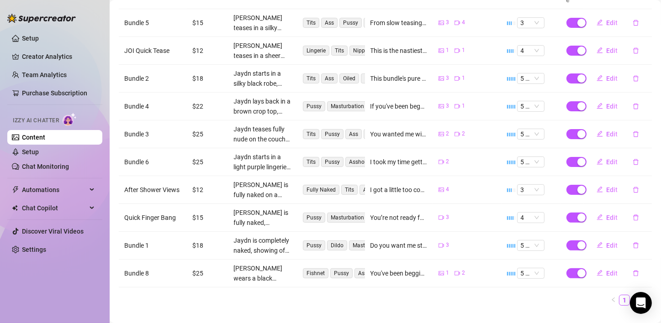
scroll to position [213, 0]
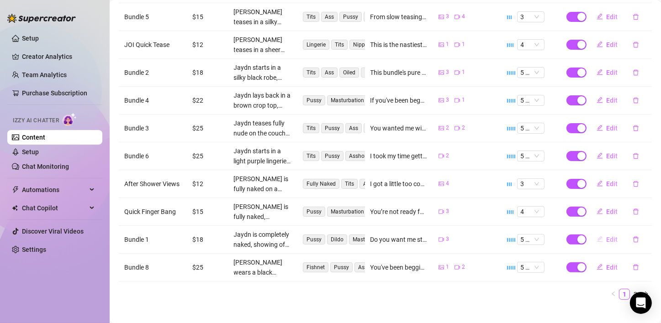
click at [598, 233] on button "Edit" at bounding box center [607, 240] width 36 height 15
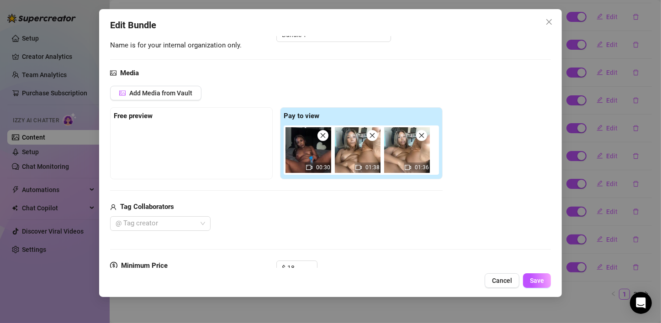
scroll to position [91, 0]
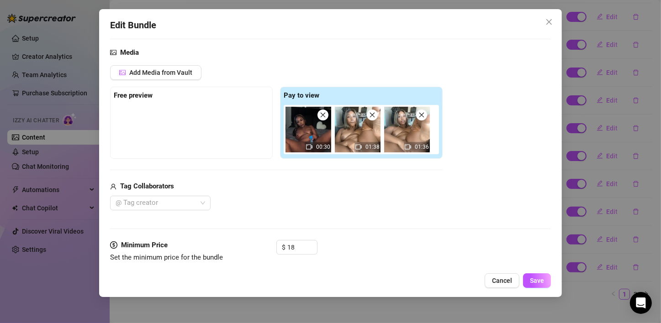
click at [449, 187] on div "Add Media from Vault Free preview Pay to view 00:30 01:38 01:36 Tag Collaborato…" at bounding box center [330, 137] width 441 height 145
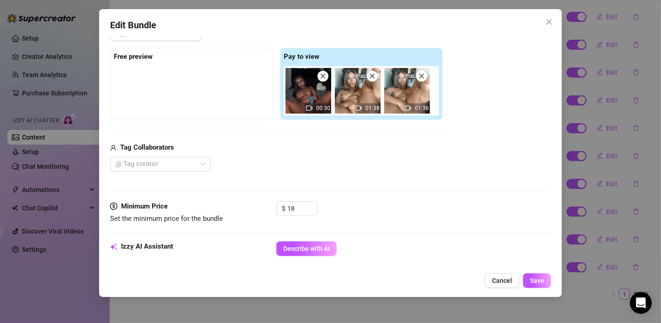
scroll to position [137, 0]
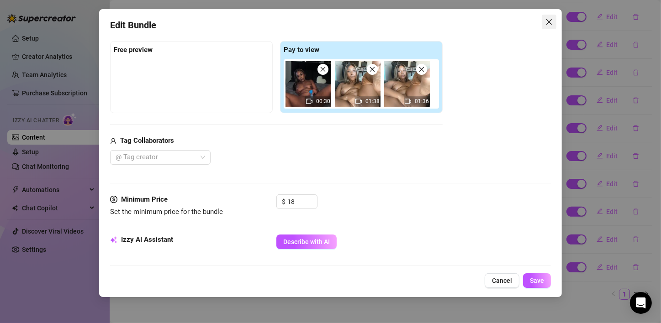
click at [550, 18] on icon "close" at bounding box center [549, 21] width 7 height 7
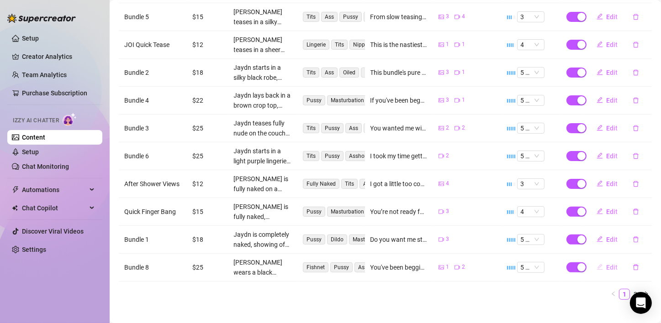
click at [612, 260] on button "Edit" at bounding box center [607, 267] width 36 height 15
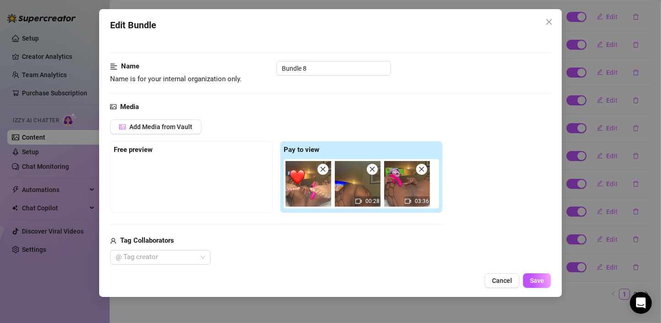
scroll to position [46, 0]
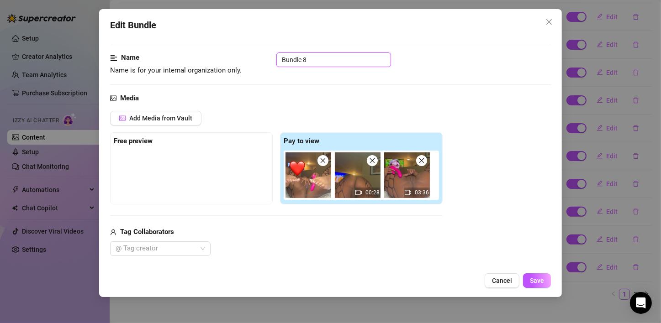
drag, startPoint x: 355, startPoint y: 61, endPoint x: 202, endPoint y: 45, distance: 153.0
click at [543, 283] on span "Save" at bounding box center [537, 280] width 14 height 7
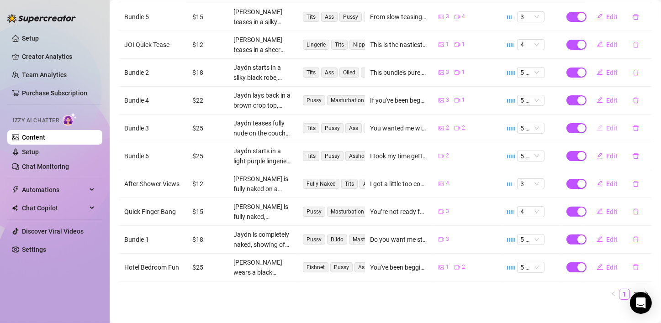
click at [609, 125] on span "Edit" at bounding box center [612, 128] width 11 height 7
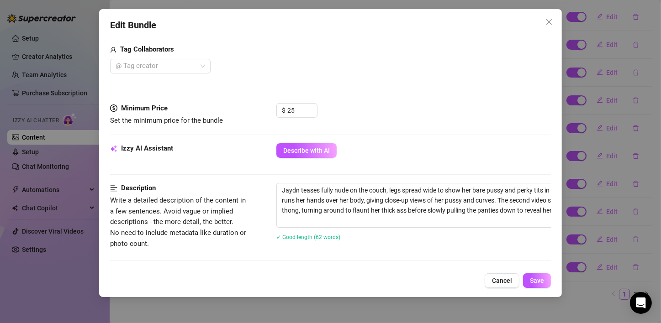
scroll to position [91, 0]
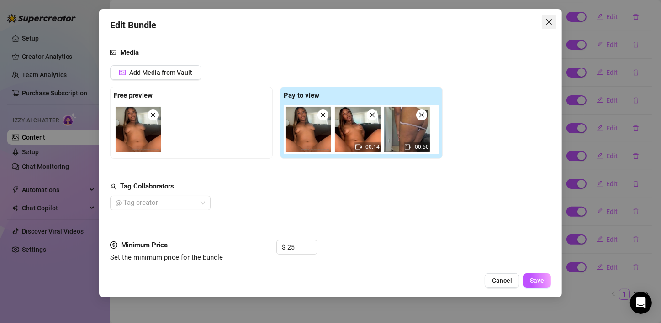
click at [550, 21] on icon "close" at bounding box center [548, 21] width 5 height 5
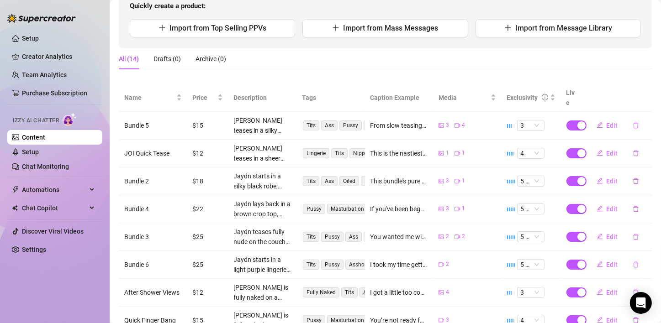
scroll to position [213, 0]
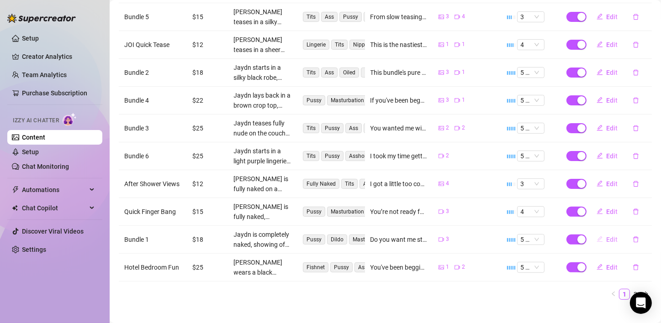
click at [608, 236] on span "Edit" at bounding box center [612, 239] width 11 height 7
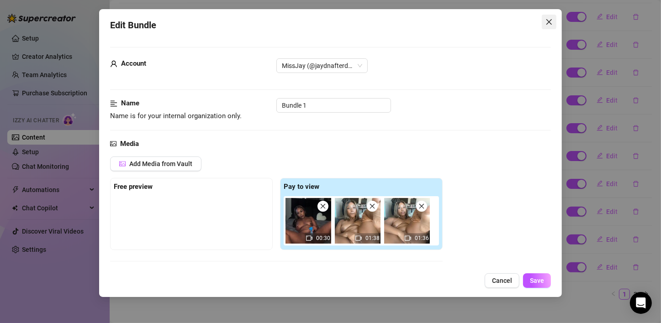
click at [549, 22] on icon "close" at bounding box center [548, 21] width 5 height 5
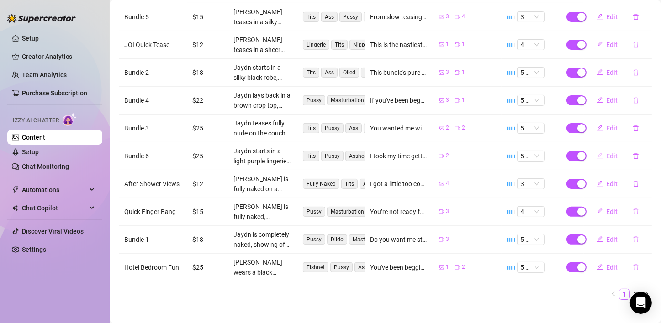
click at [600, 149] on button "Edit" at bounding box center [607, 156] width 36 height 15
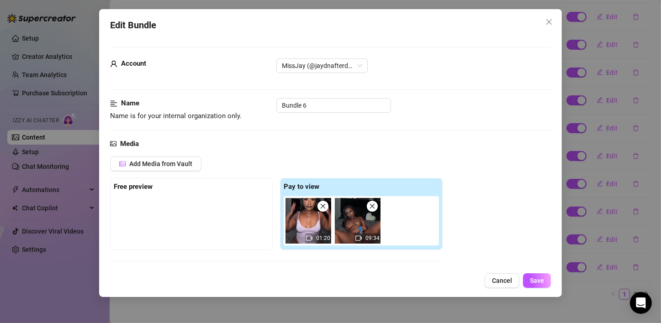
scroll to position [46, 0]
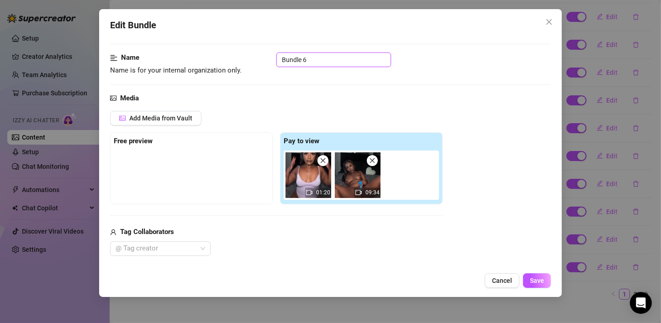
drag, startPoint x: 364, startPoint y: 65, endPoint x: 231, endPoint y: 64, distance: 133.0
click at [231, 64] on div "Name Name is for your internal organization only. Bundle 6" at bounding box center [330, 64] width 441 height 23
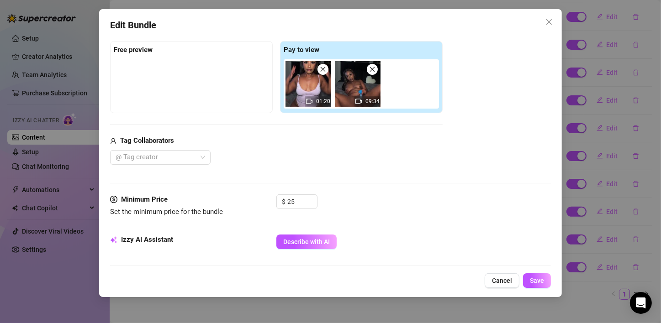
scroll to position [183, 0]
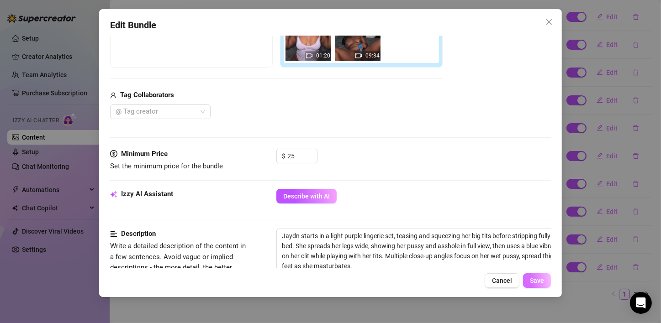
click at [533, 282] on span "Save" at bounding box center [537, 280] width 14 height 7
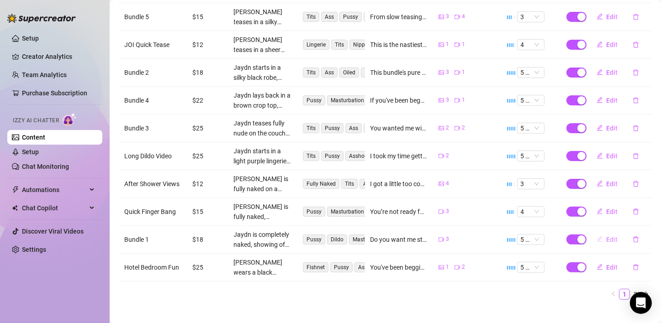
click at [607, 236] on span "Edit" at bounding box center [612, 239] width 11 height 7
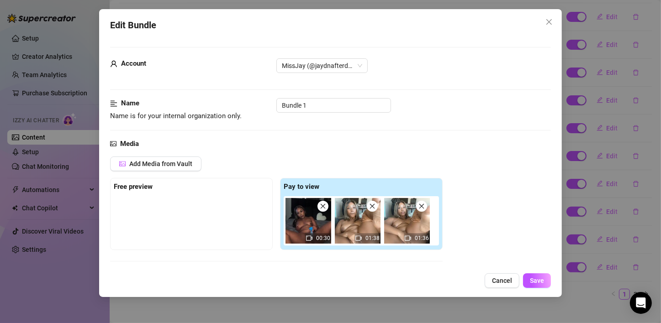
scroll to position [46, 0]
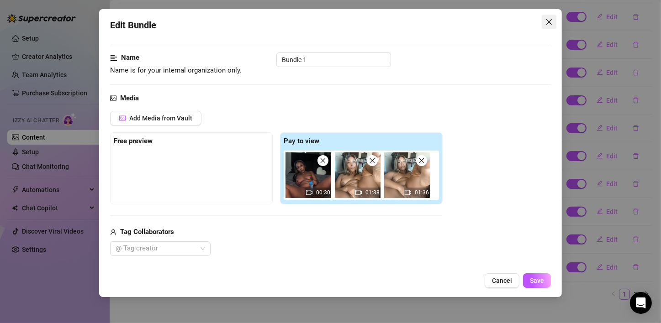
click at [547, 22] on icon "close" at bounding box center [549, 21] width 7 height 7
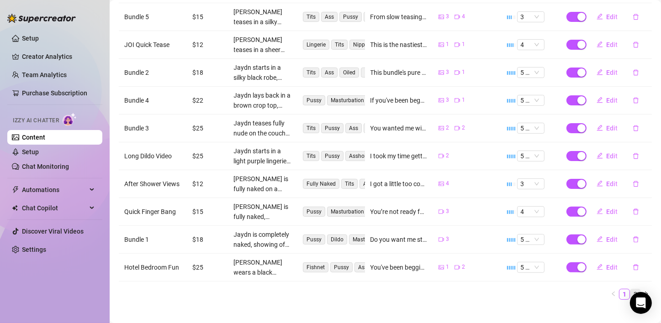
click at [631, 290] on link "2" at bounding box center [636, 295] width 10 height 10
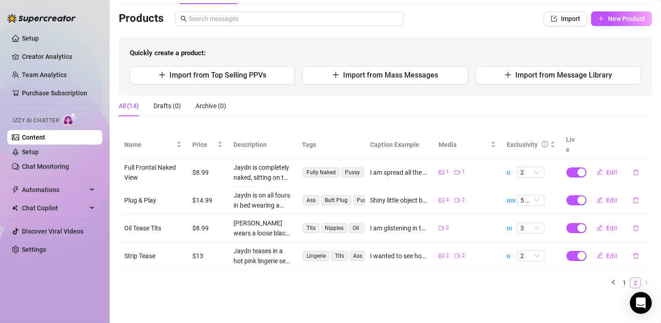
scroll to position [46, 0]
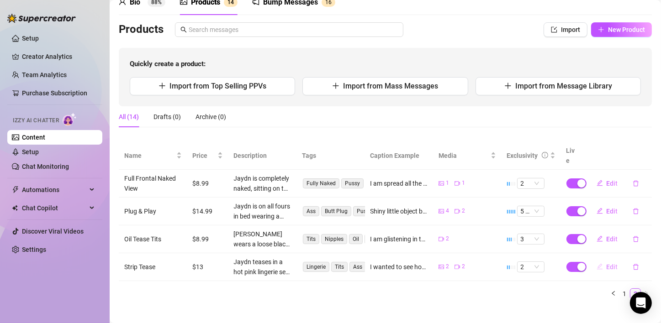
click at [597, 260] on button "Edit" at bounding box center [607, 267] width 36 height 15
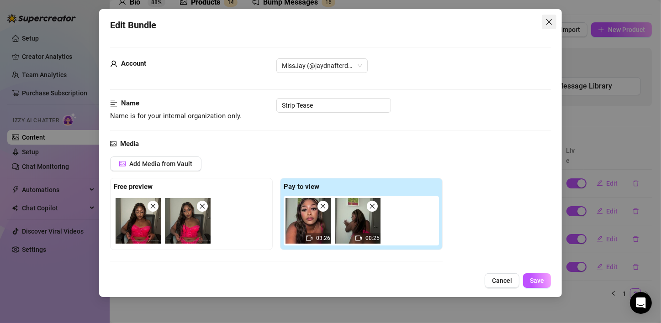
click at [550, 21] on icon "close" at bounding box center [548, 21] width 5 height 5
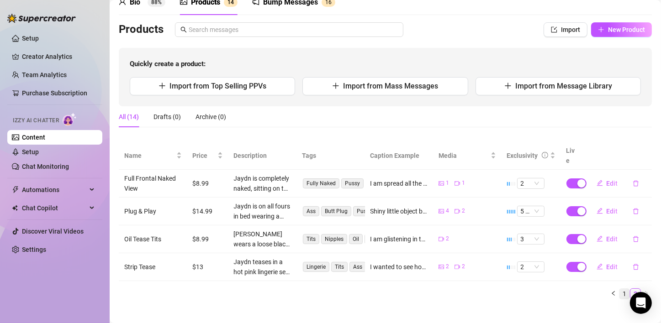
click at [620, 289] on link "1" at bounding box center [625, 294] width 10 height 10
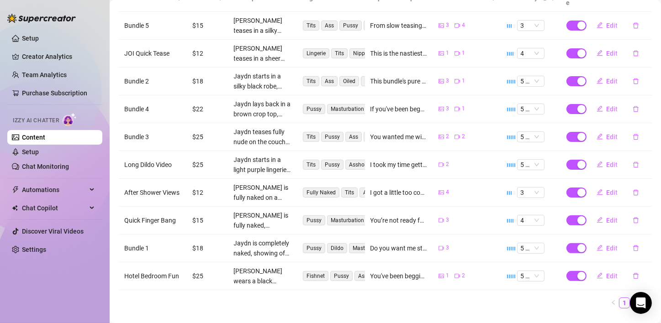
scroll to position [213, 0]
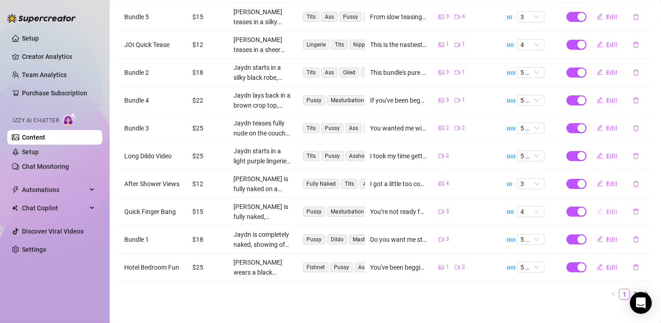
click at [598, 205] on button "Edit" at bounding box center [607, 212] width 36 height 15
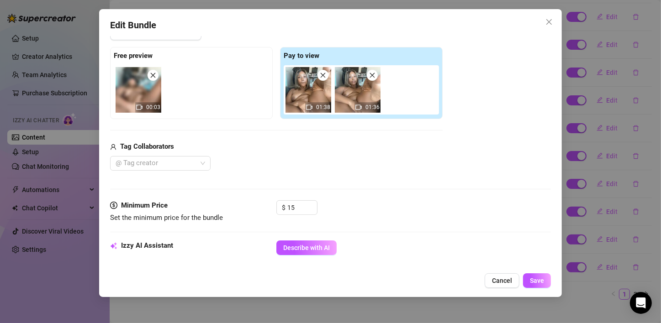
scroll to position [183, 0]
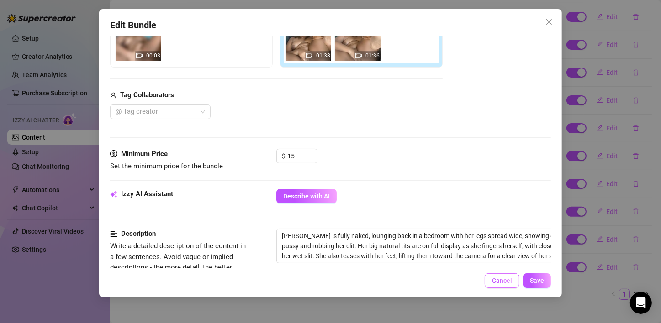
click at [506, 281] on span "Cancel" at bounding box center [502, 280] width 20 height 7
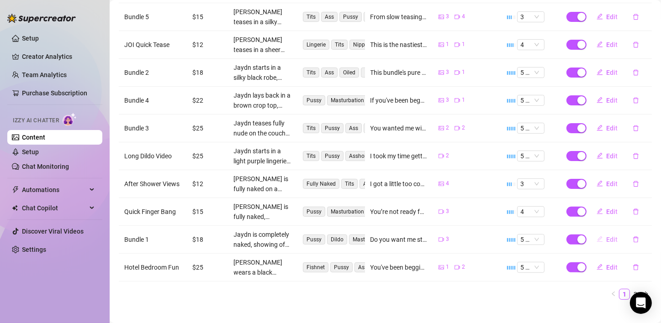
click at [607, 236] on span "Edit" at bounding box center [612, 239] width 11 height 7
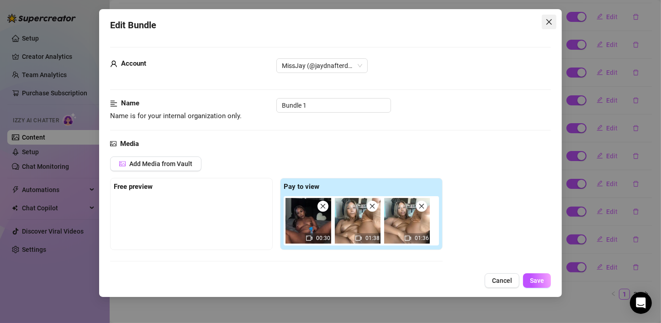
click at [549, 21] on icon "close" at bounding box center [549, 21] width 7 height 7
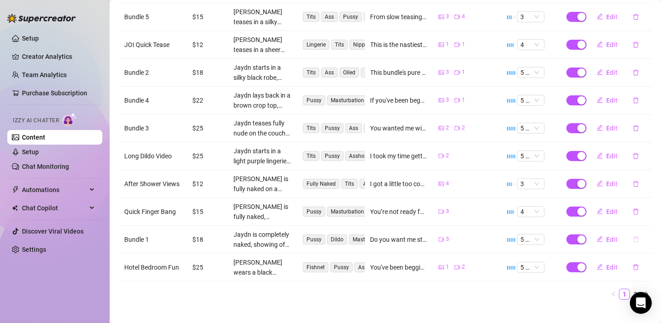
click at [633, 237] on icon "delete" at bounding box center [636, 240] width 6 height 6
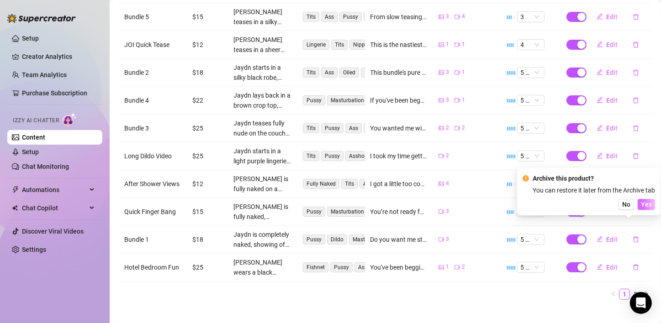
click at [646, 201] on span "Yes" at bounding box center [646, 204] width 11 height 7
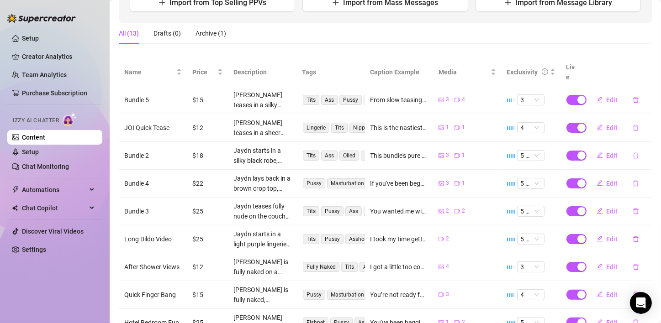
scroll to position [137, 0]
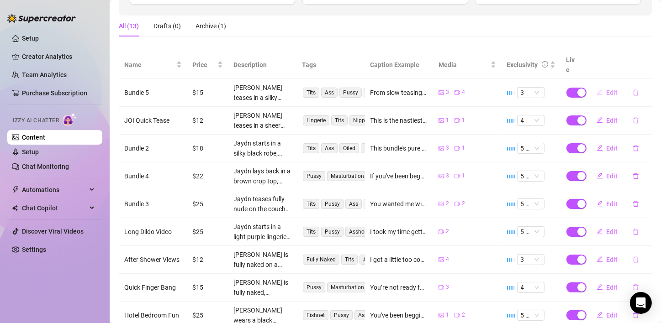
click at [610, 89] on span "Edit" at bounding box center [612, 92] width 11 height 7
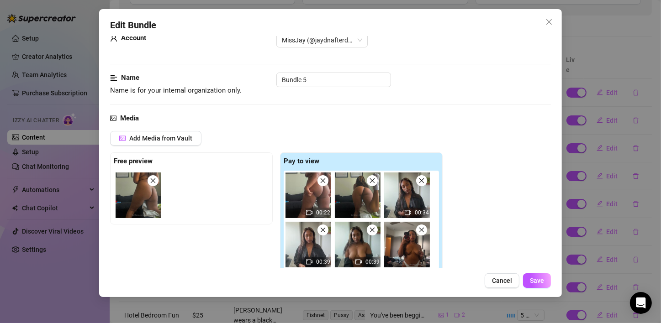
scroll to position [20, 0]
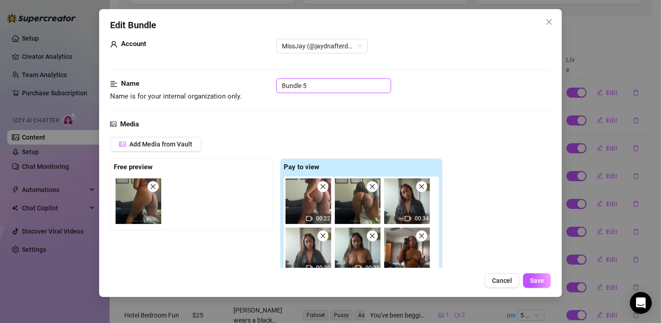
drag, startPoint x: 296, startPoint y: 86, endPoint x: 158, endPoint y: 86, distance: 138.4
click at [158, 86] on div "Name Name is for your internal organization only. Bundle 5" at bounding box center [330, 90] width 441 height 23
click at [540, 275] on button "Save" at bounding box center [537, 281] width 28 height 15
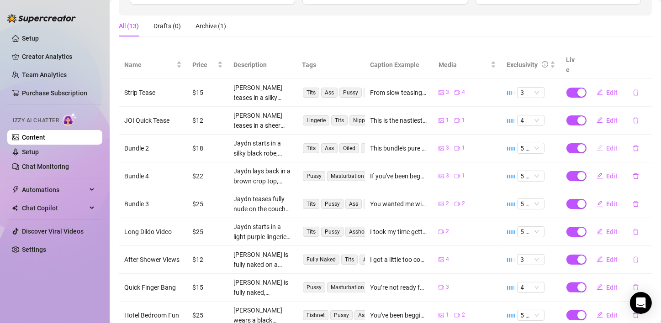
click at [607, 145] on span "Edit" at bounding box center [612, 148] width 11 height 7
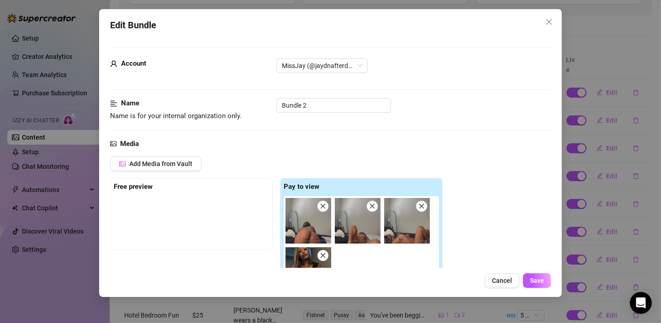
scroll to position [91, 0]
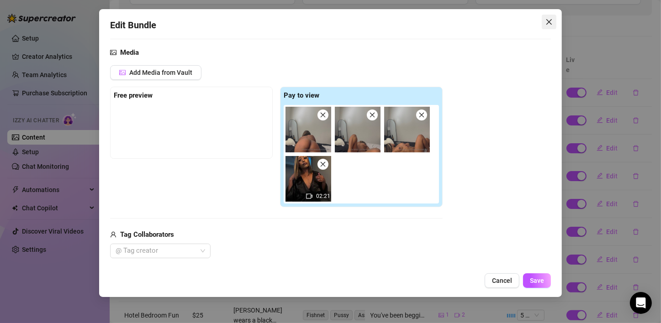
click at [547, 22] on icon "close" at bounding box center [549, 21] width 7 height 7
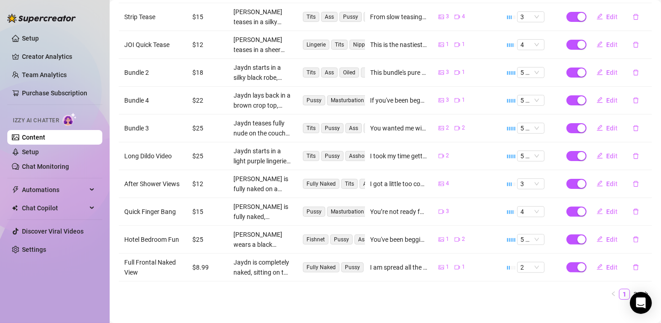
scroll to position [167, 0]
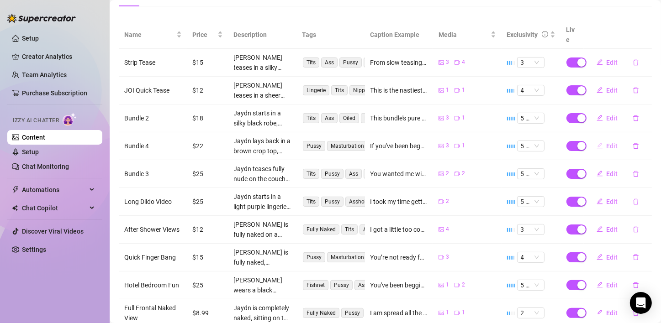
click at [607, 143] on span "Edit" at bounding box center [612, 146] width 11 height 7
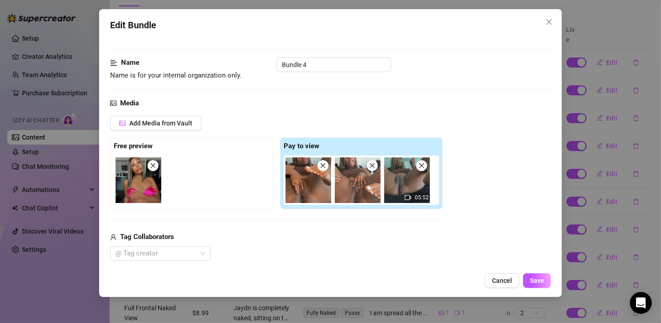
scroll to position [46, 0]
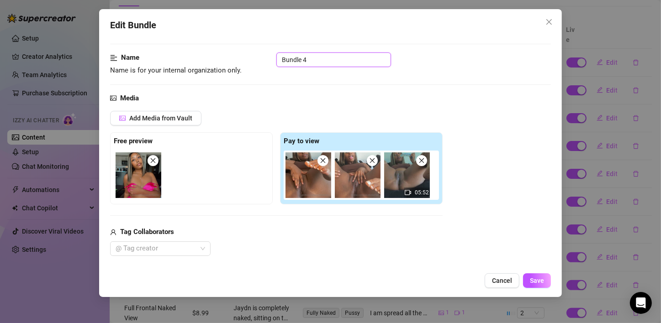
drag, startPoint x: 316, startPoint y: 60, endPoint x: 235, endPoint y: 60, distance: 80.4
click at [235, 60] on div "Name Name is for your internal organization only. Bundle 4" at bounding box center [330, 64] width 441 height 23
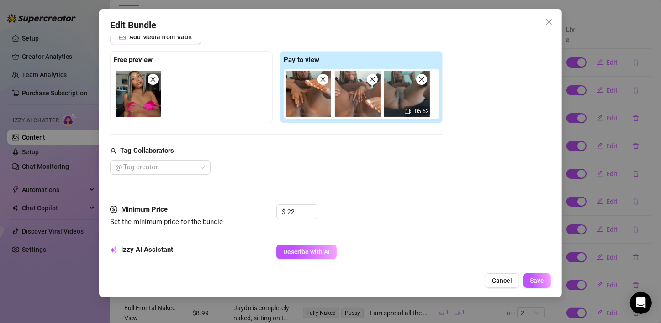
scroll to position [183, 0]
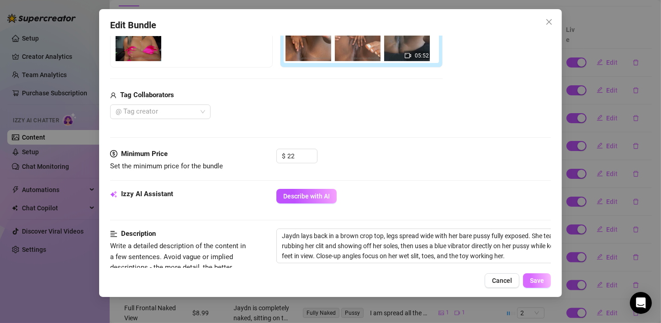
click at [534, 283] on span "Save" at bounding box center [537, 280] width 14 height 7
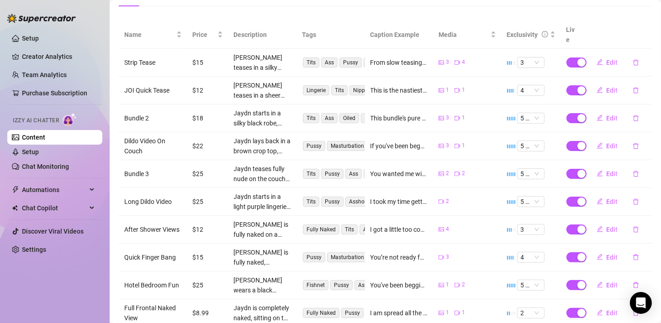
scroll to position [213, 0]
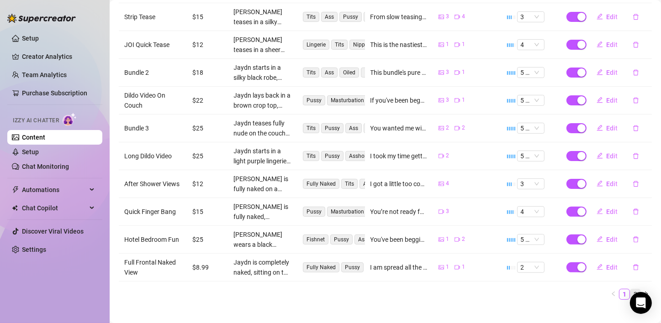
click at [631, 290] on link "2" at bounding box center [636, 295] width 10 height 10
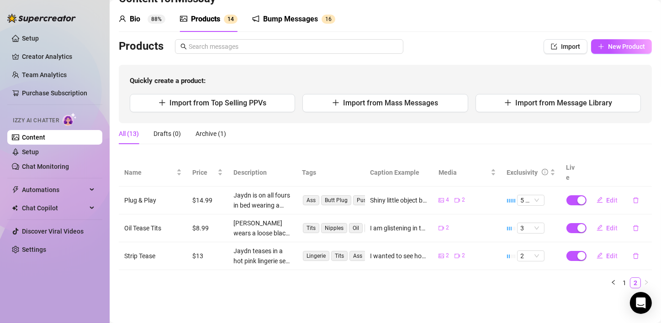
scroll to position [18, 0]
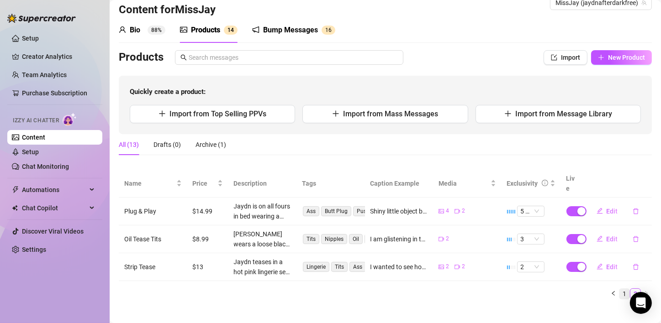
click at [620, 289] on link "1" at bounding box center [625, 294] width 10 height 10
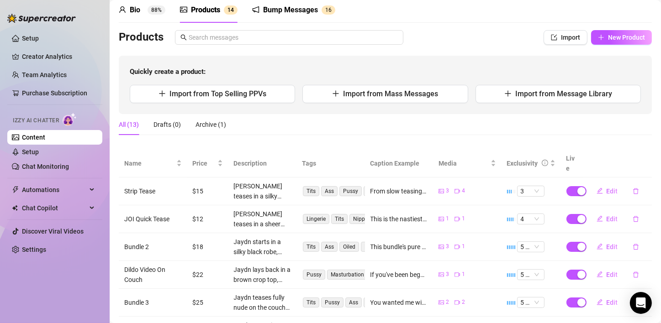
scroll to position [0, 0]
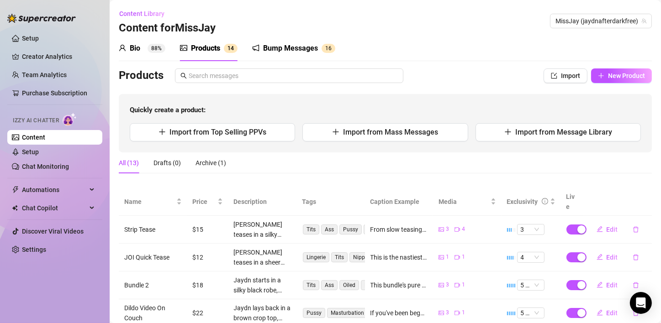
click at [278, 45] on div "Bump Messages" at bounding box center [290, 48] width 55 height 11
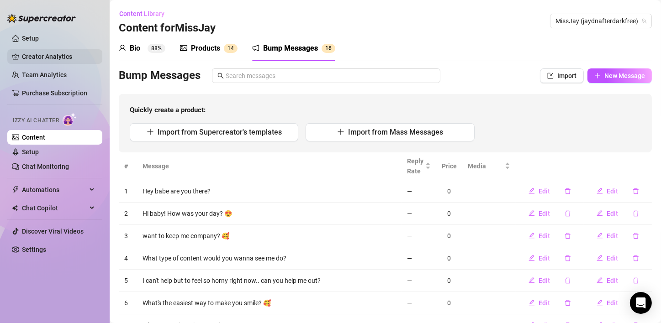
click at [34, 56] on link "Creator Analytics" at bounding box center [58, 56] width 73 height 15
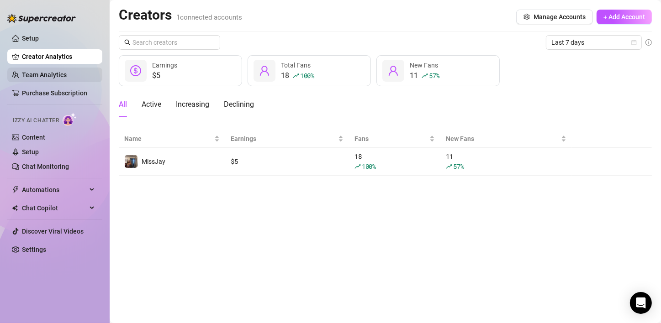
click at [37, 71] on link "Team Analytics" at bounding box center [44, 74] width 45 height 7
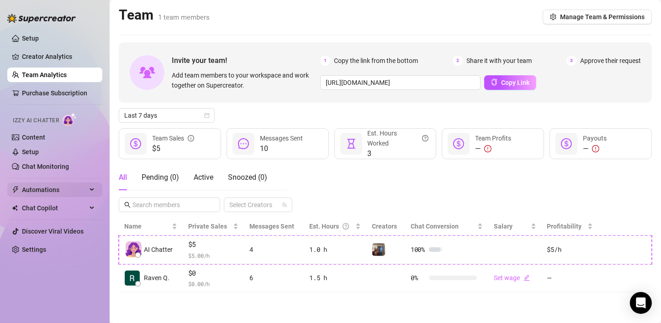
click at [40, 185] on span "Automations" at bounding box center [54, 190] width 65 height 15
